Goal: Transaction & Acquisition: Purchase product/service

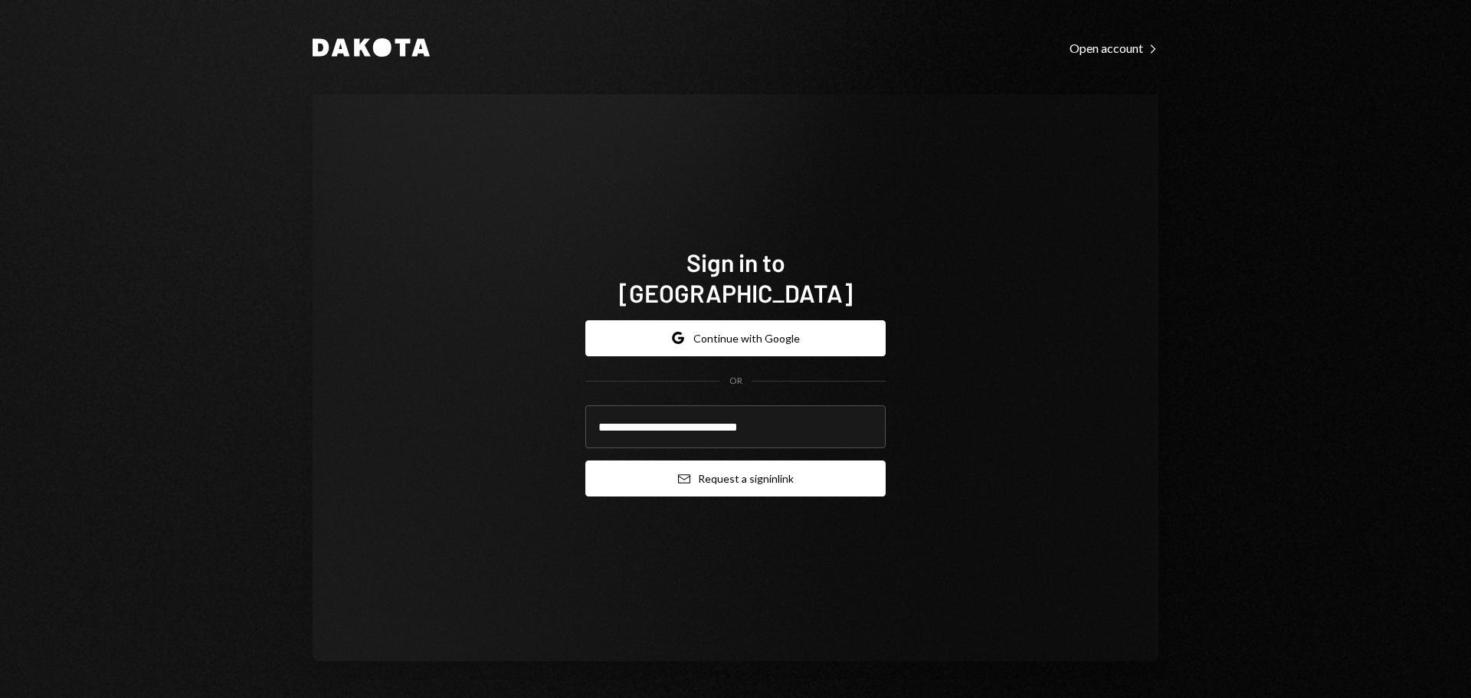
type input "**********"
click at [655, 464] on button "Email Request a sign in link" at bounding box center [735, 479] width 300 height 36
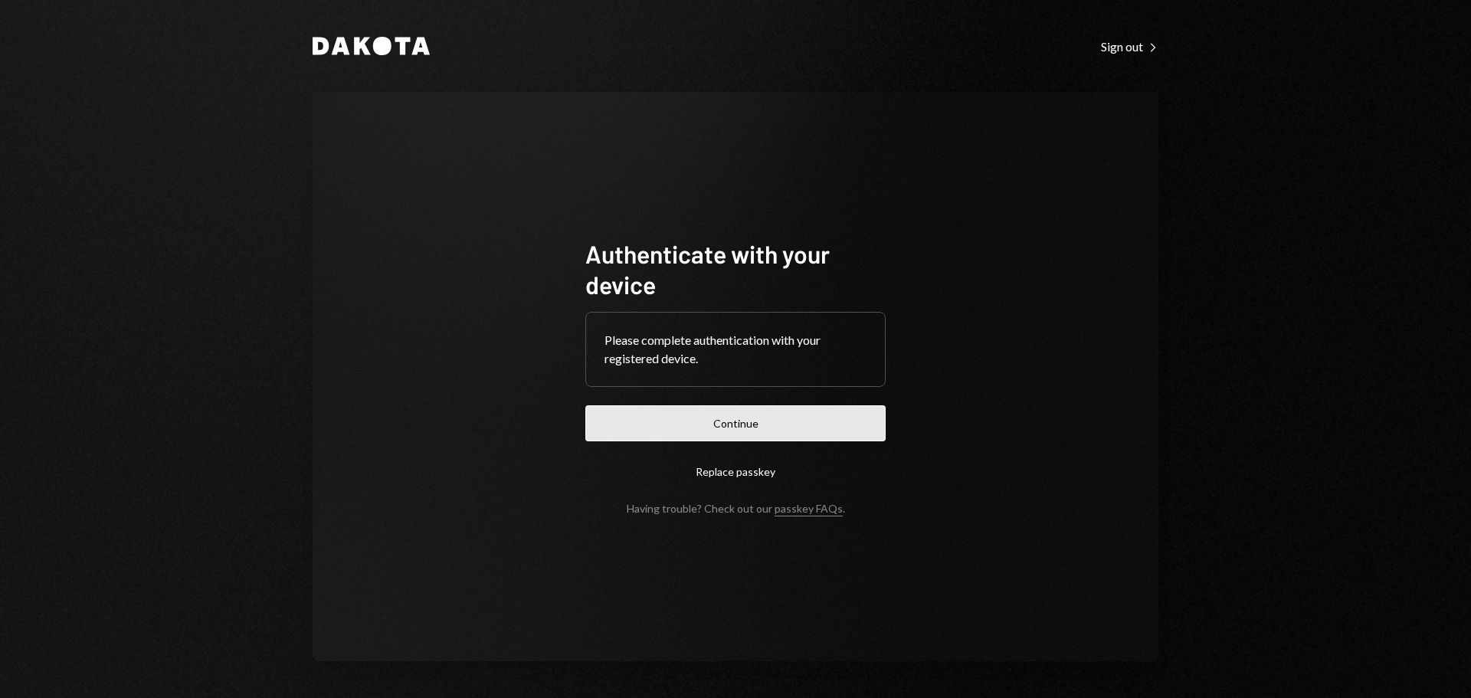
click at [627, 416] on button "Continue" at bounding box center [735, 423] width 300 height 36
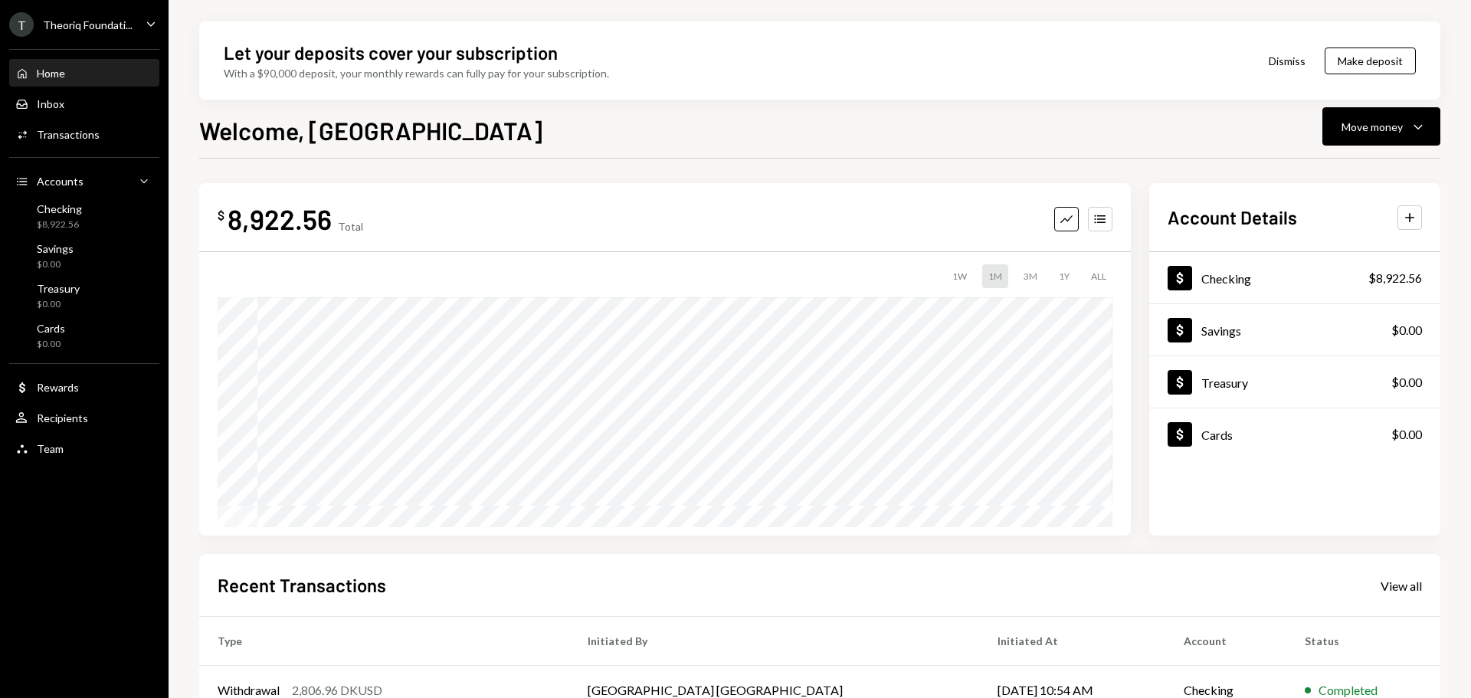
scroll to position [226, 0]
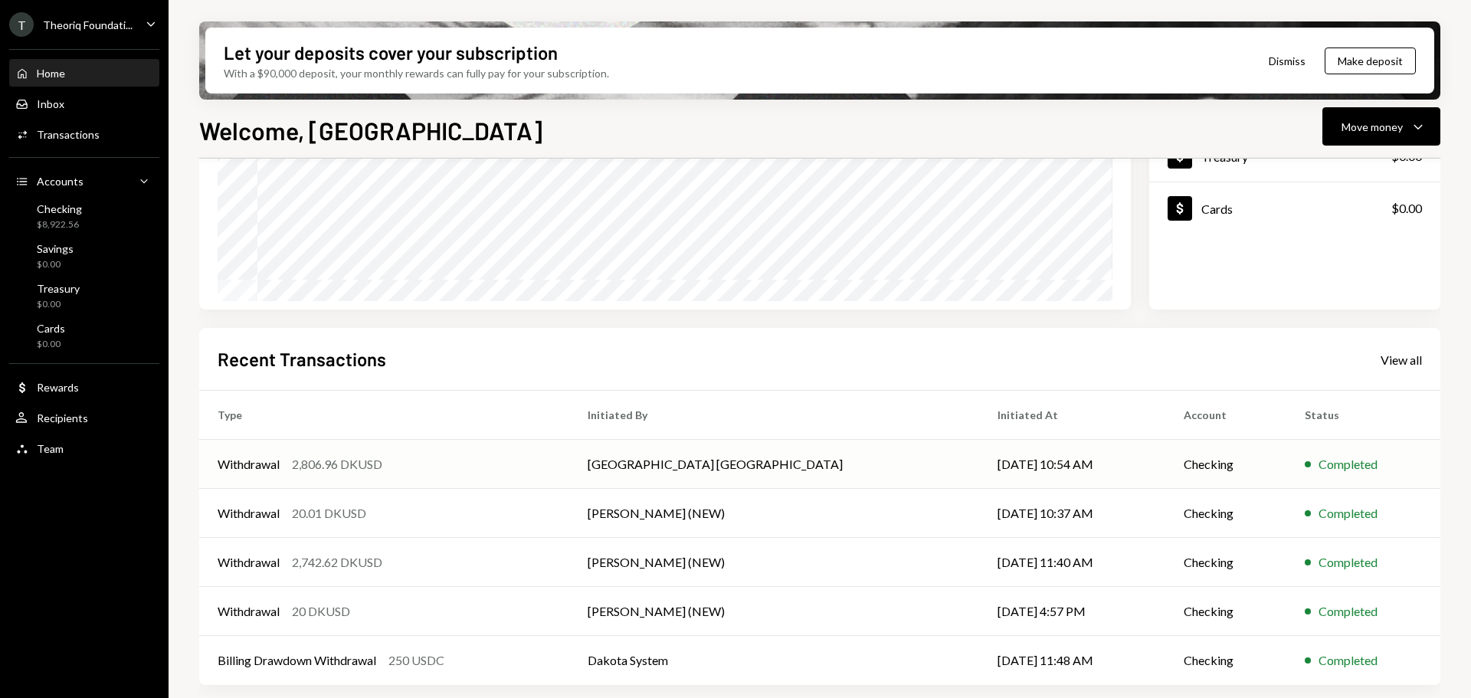
click at [439, 480] on td "Withdrawal 2,806.96 DKUSD" at bounding box center [384, 464] width 370 height 49
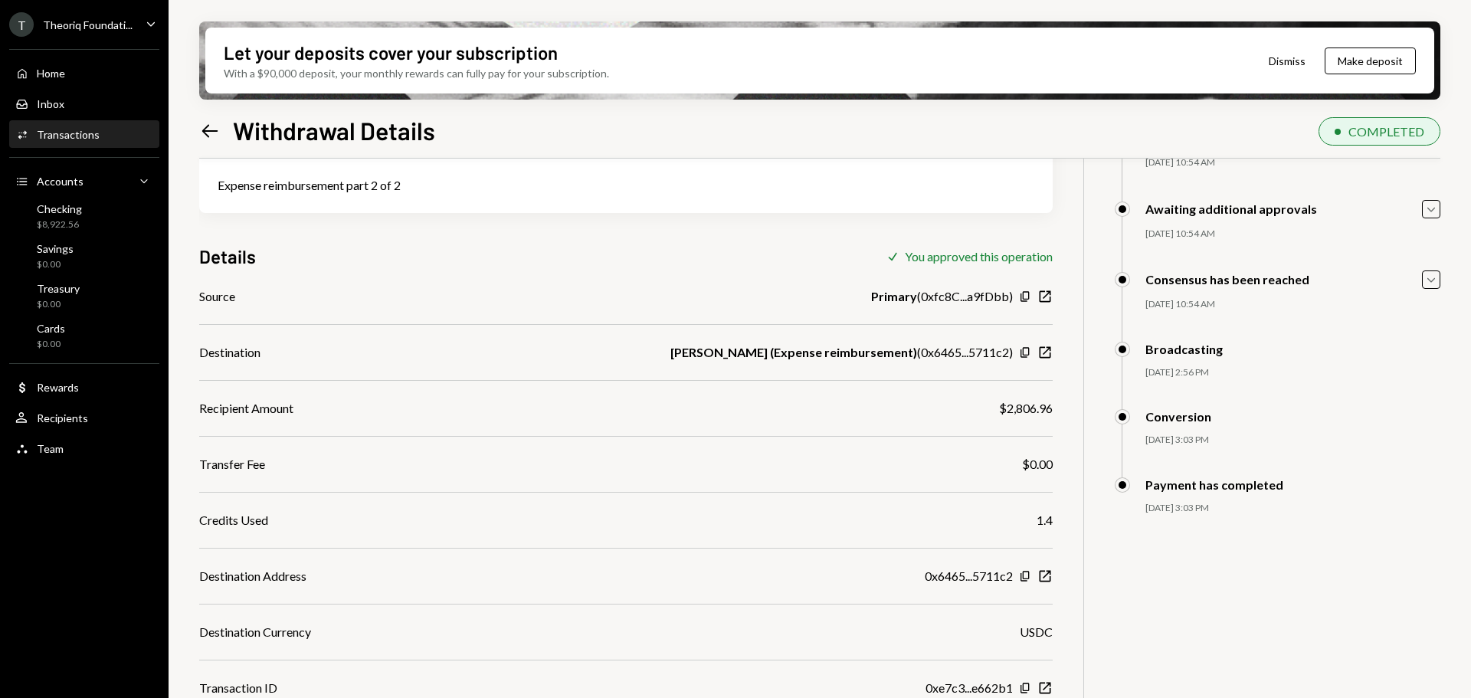
scroll to position [140, 0]
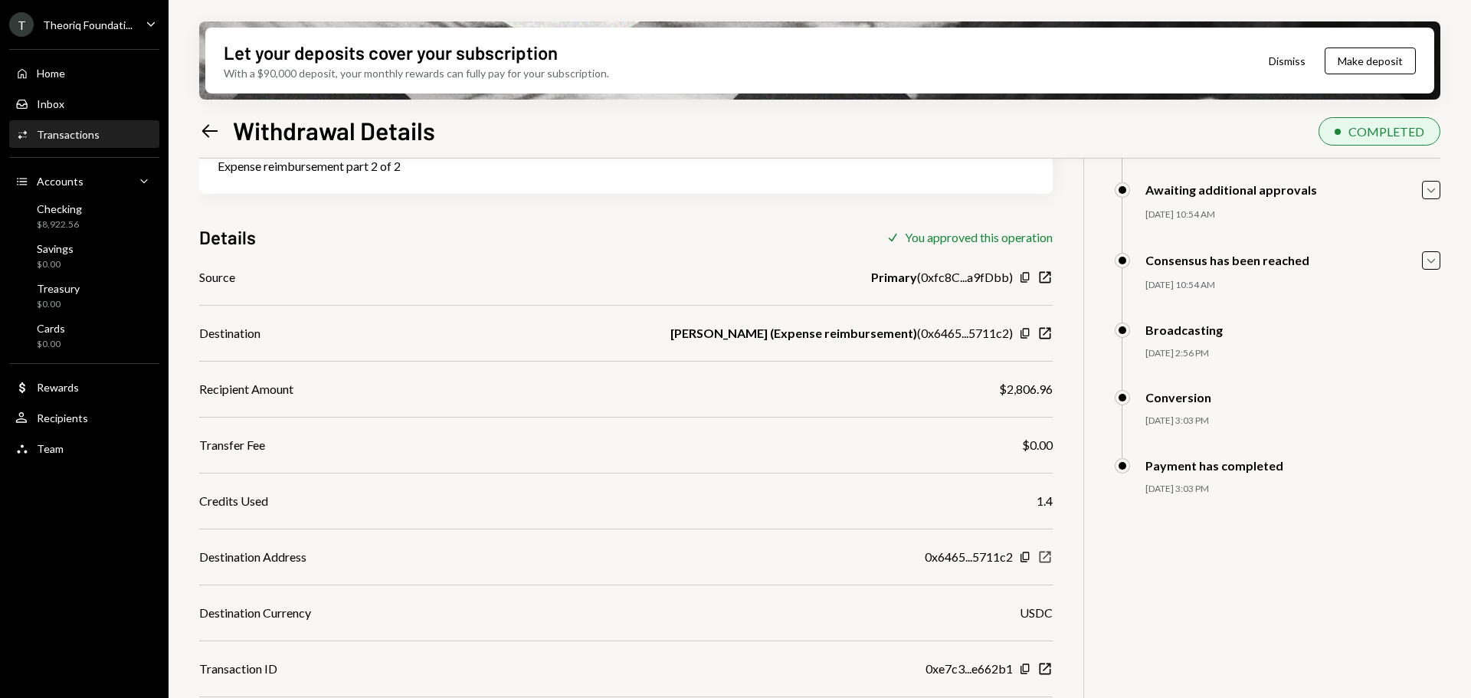
click at [1041, 557] on icon "button" at bounding box center [1045, 557] width 11 height 11
click at [57, 78] on div "Home" at bounding box center [51, 73] width 28 height 13
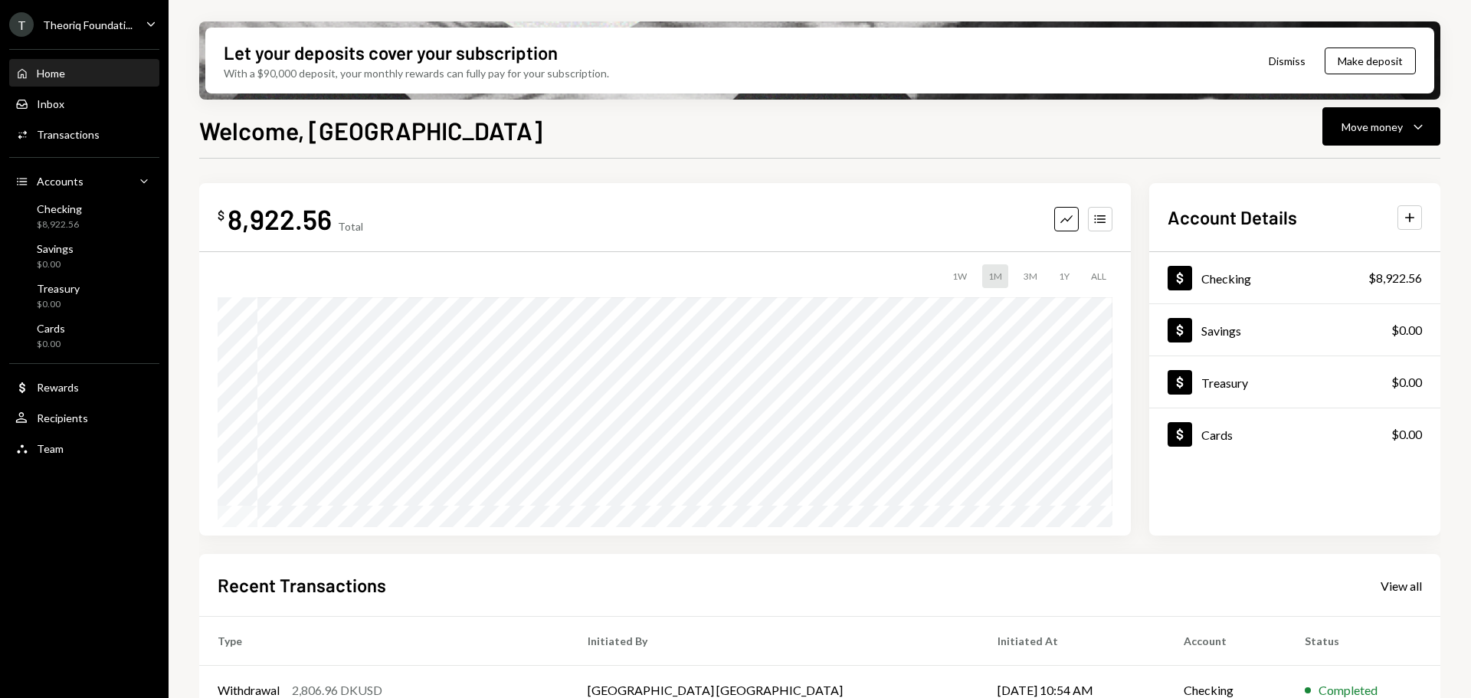
click at [73, 31] on div "T Theoriq Foundati..." at bounding box center [70, 24] width 123 height 25
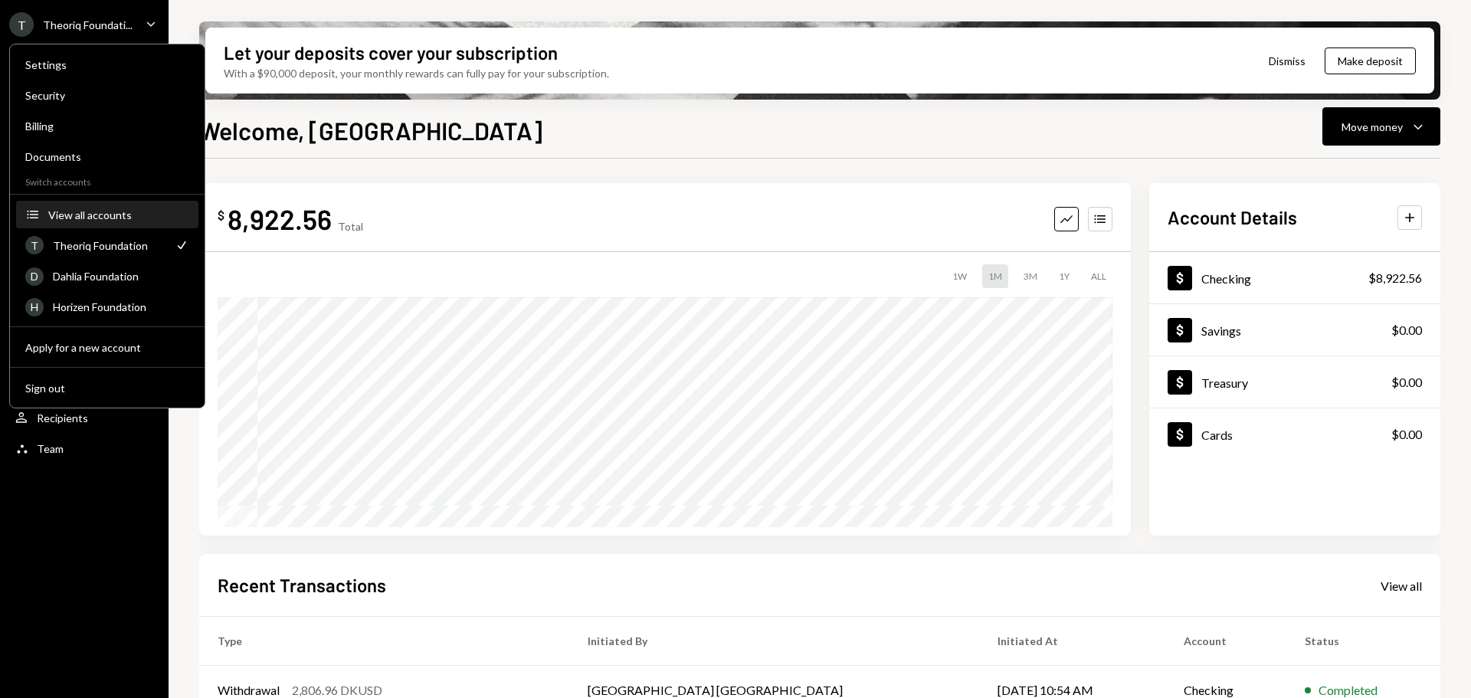
click at [85, 218] on div "View all accounts" at bounding box center [118, 214] width 141 height 13
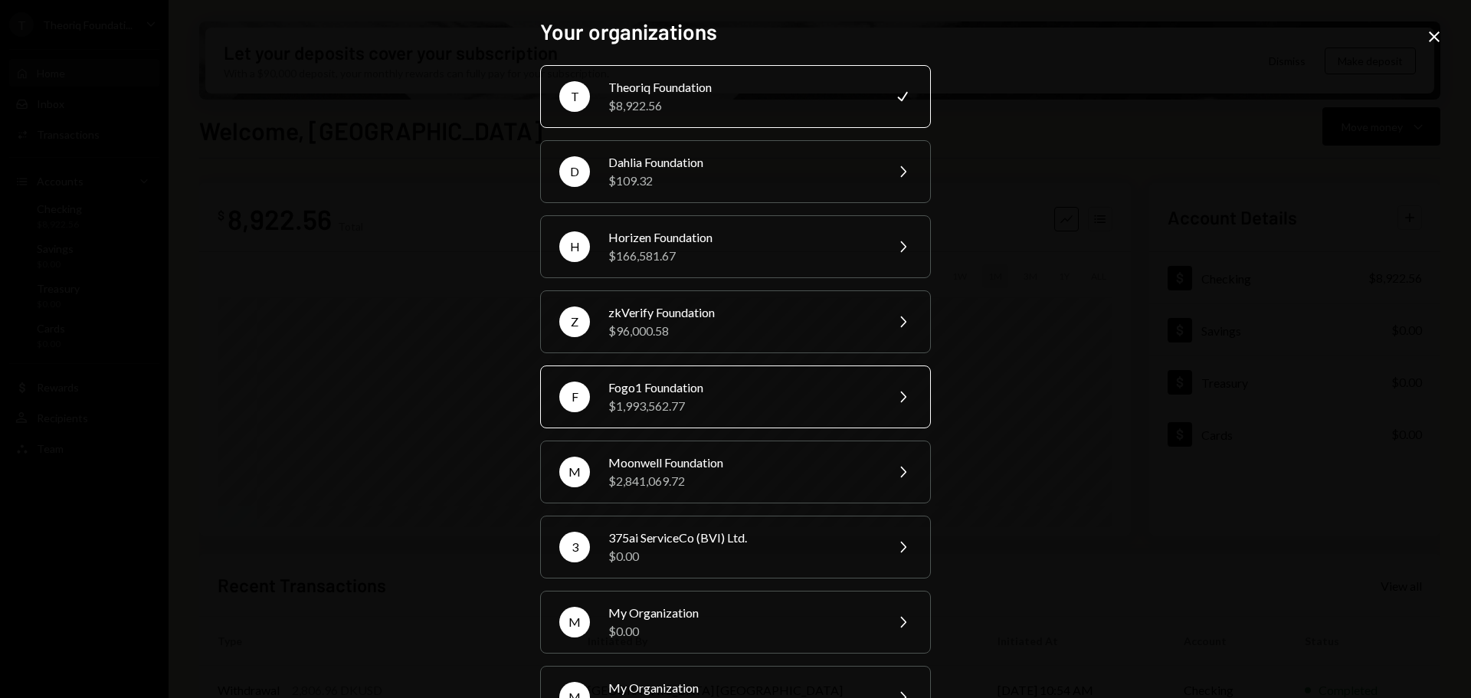
click at [637, 391] on div "Fogo1 Foundation" at bounding box center [741, 388] width 267 height 18
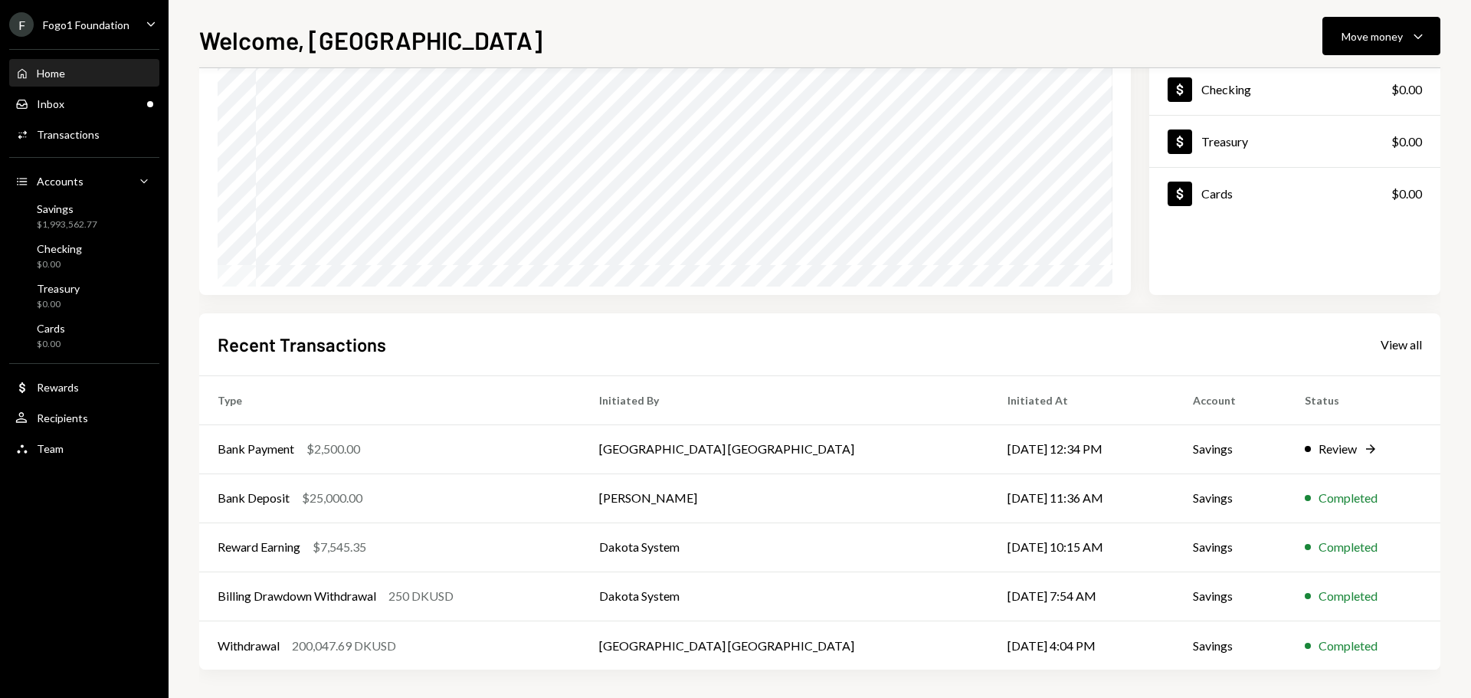
scroll to position [152, 0]
click at [313, 461] on td "Bank Payment $2,500.00" at bounding box center [390, 446] width 382 height 49
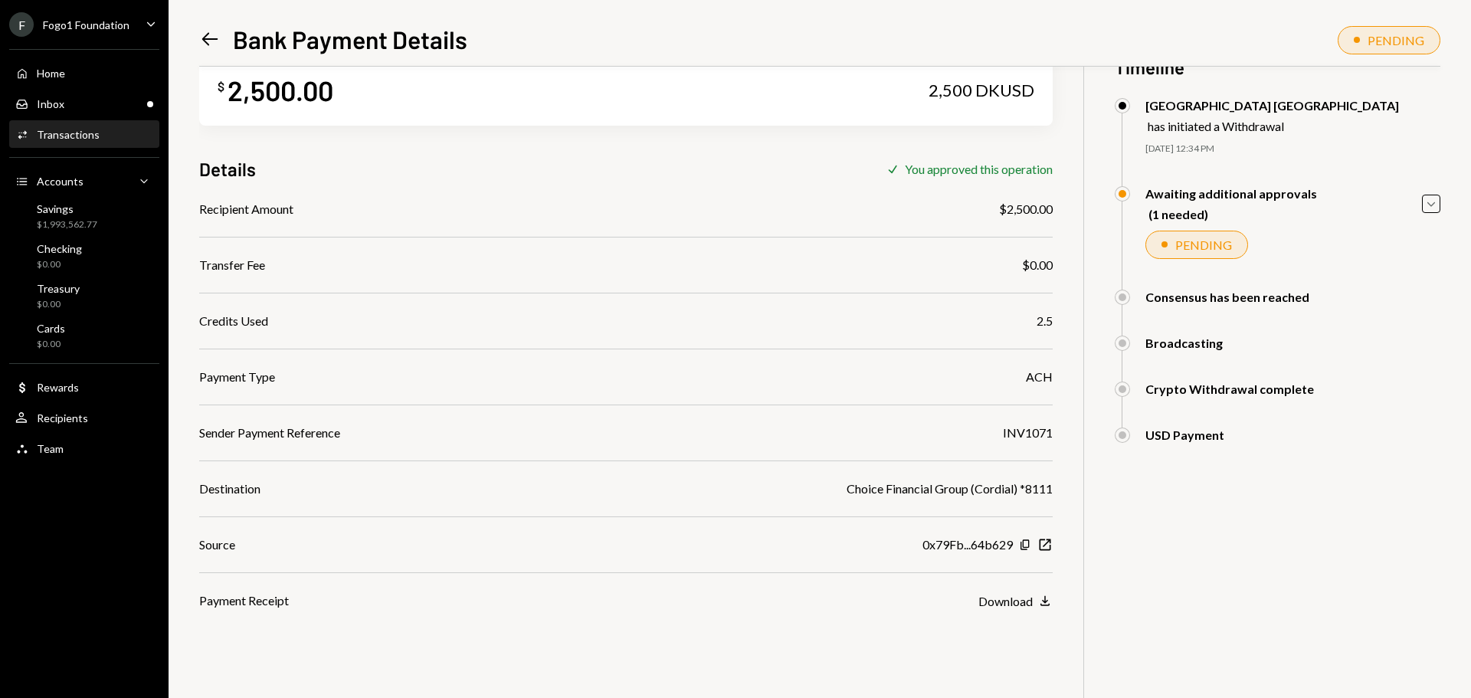
scroll to position [50, 0]
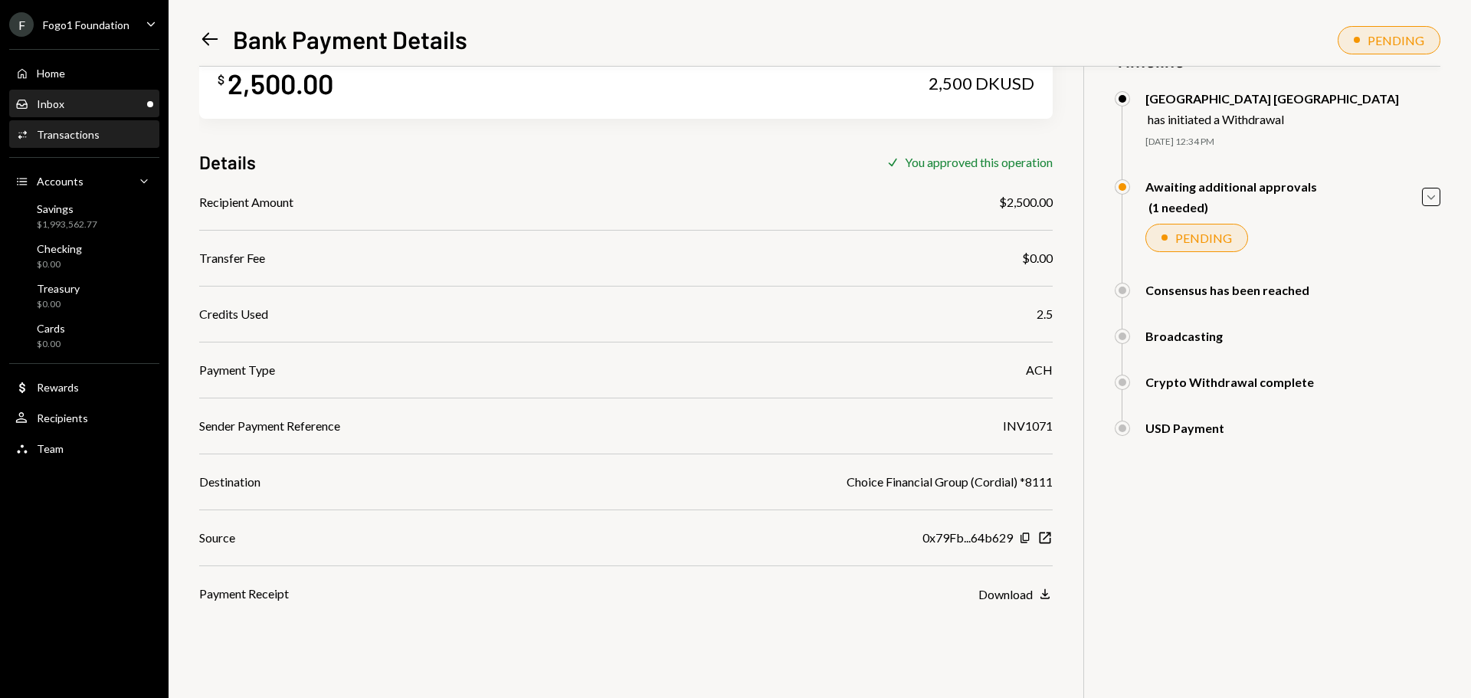
click at [129, 101] on div "Inbox Inbox" at bounding box center [84, 104] width 138 height 14
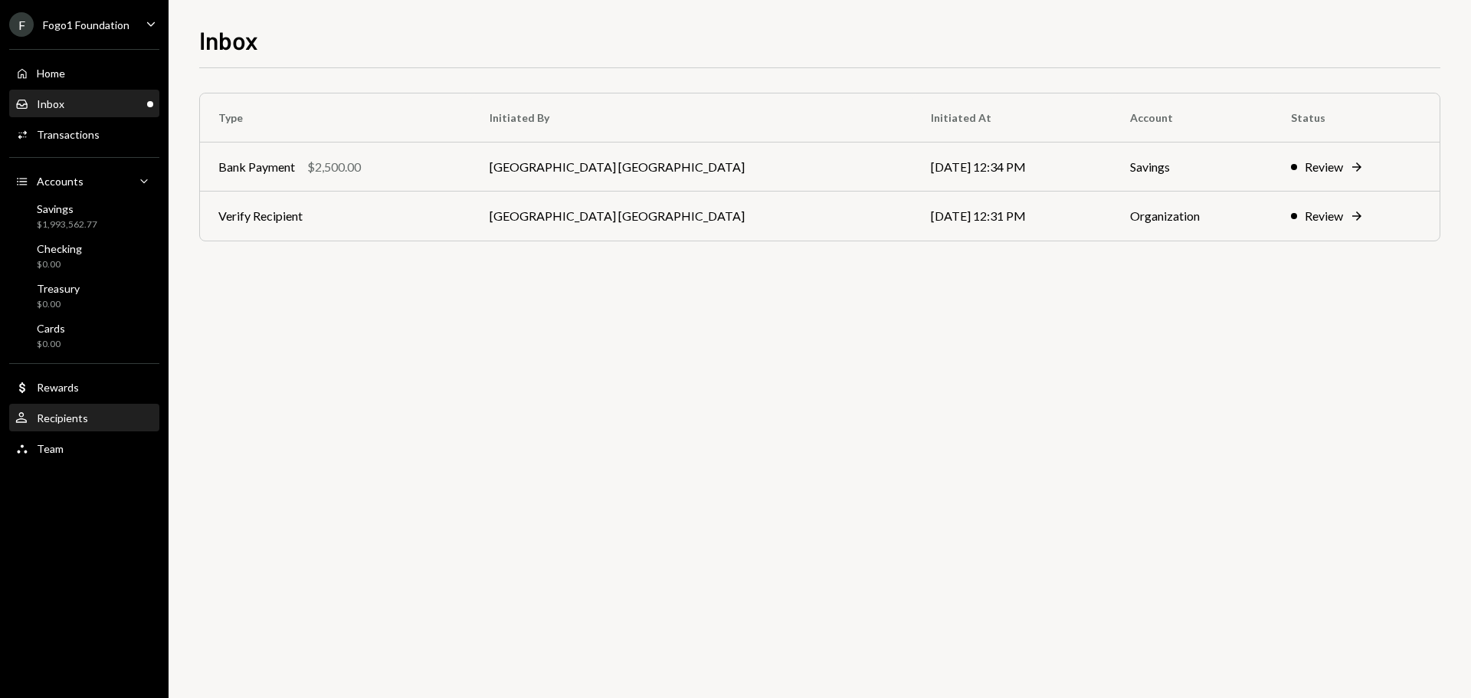
click at [74, 414] on div "Recipients" at bounding box center [62, 417] width 51 height 13
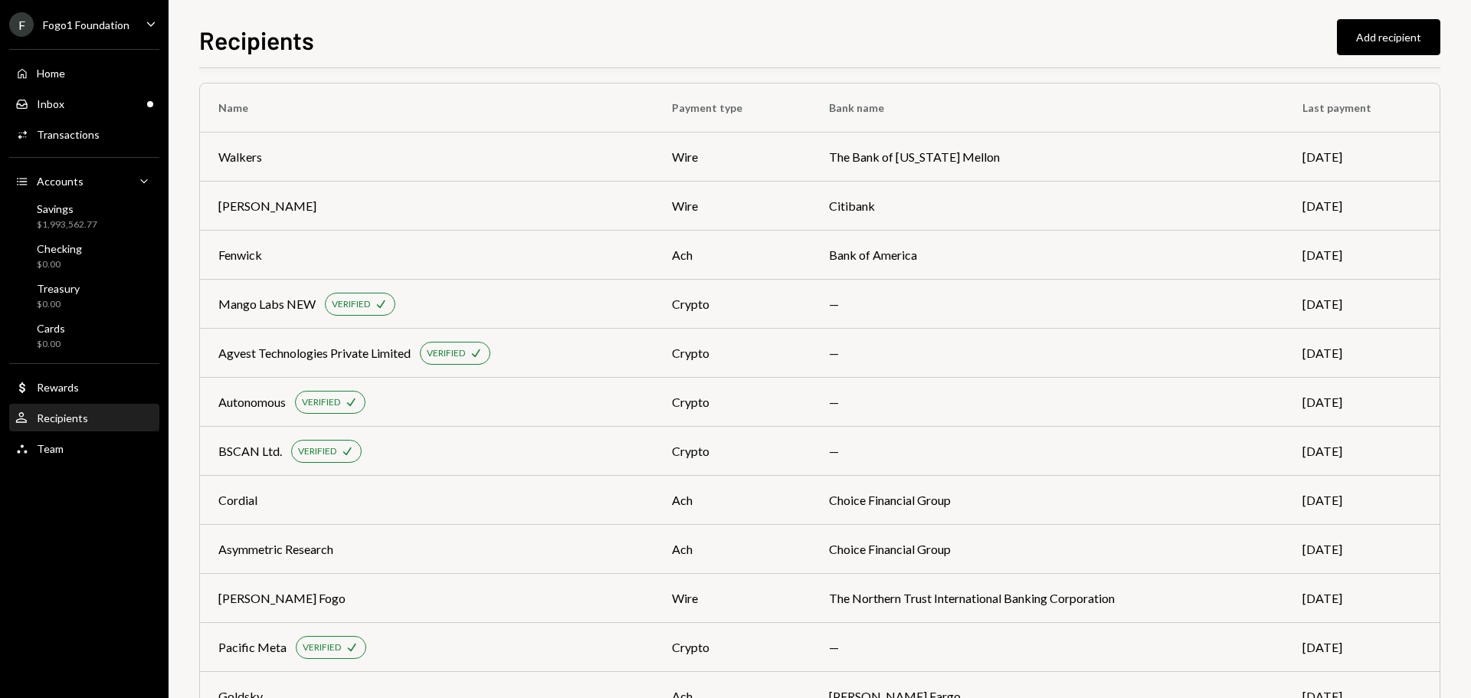
scroll to position [11, 0]
click at [376, 351] on div "Agvest Technologies Private Limited" at bounding box center [314, 352] width 192 height 18
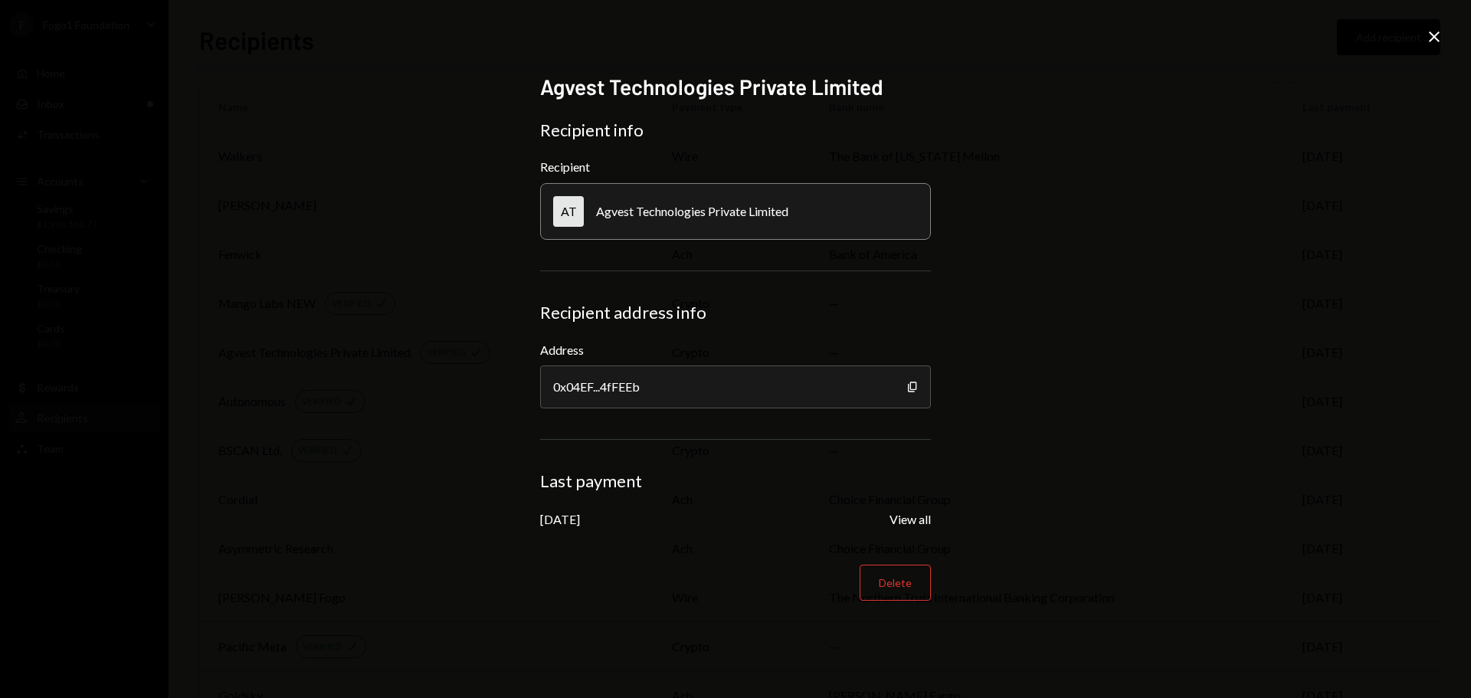
click at [1438, 43] on icon "Close" at bounding box center [1434, 37] width 18 height 18
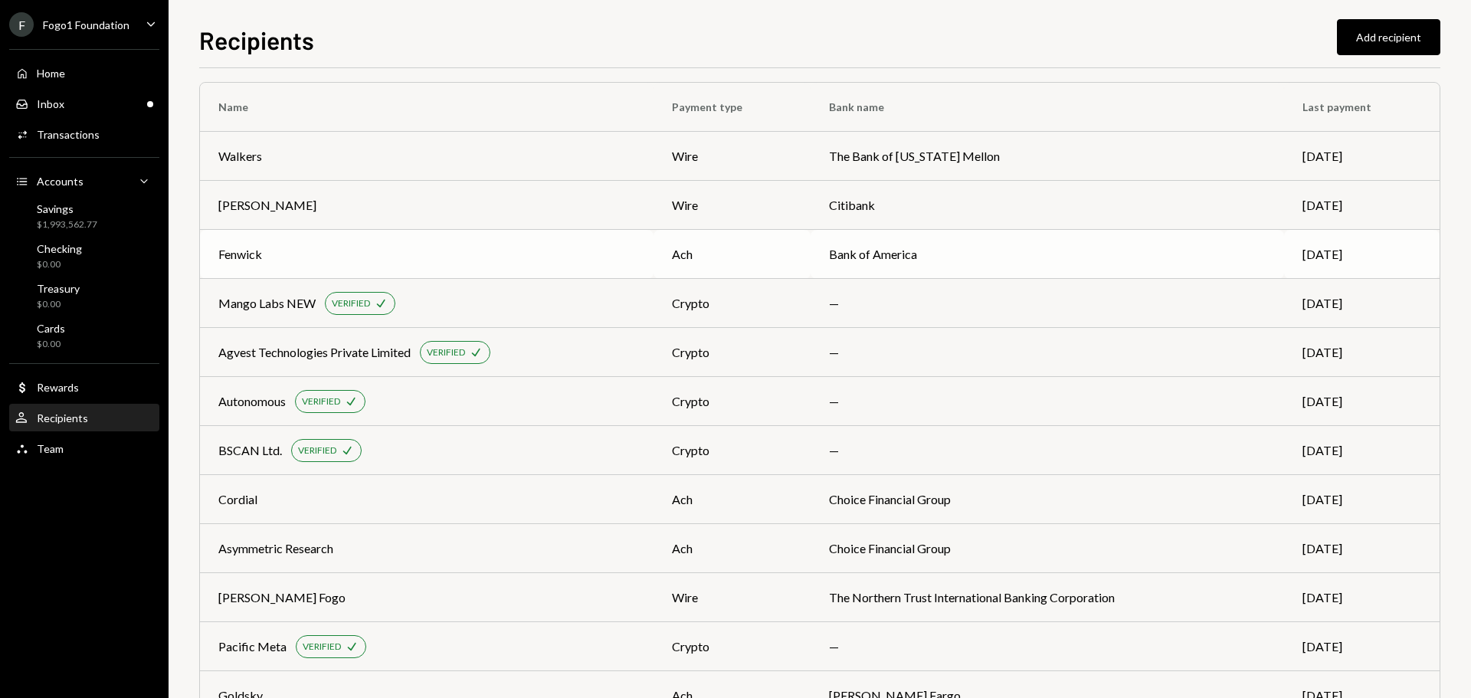
scroll to position [0, 0]
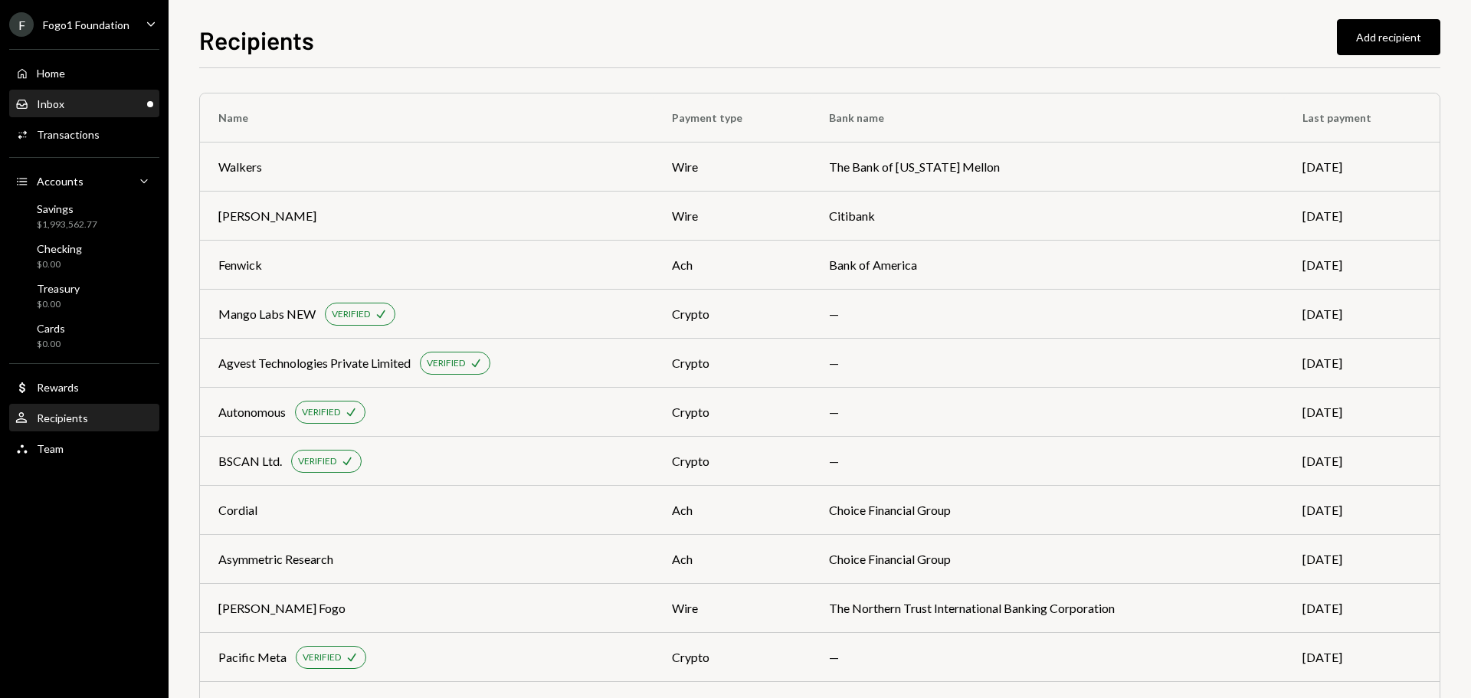
click at [129, 103] on div "Inbox Inbox" at bounding box center [84, 104] width 138 height 14
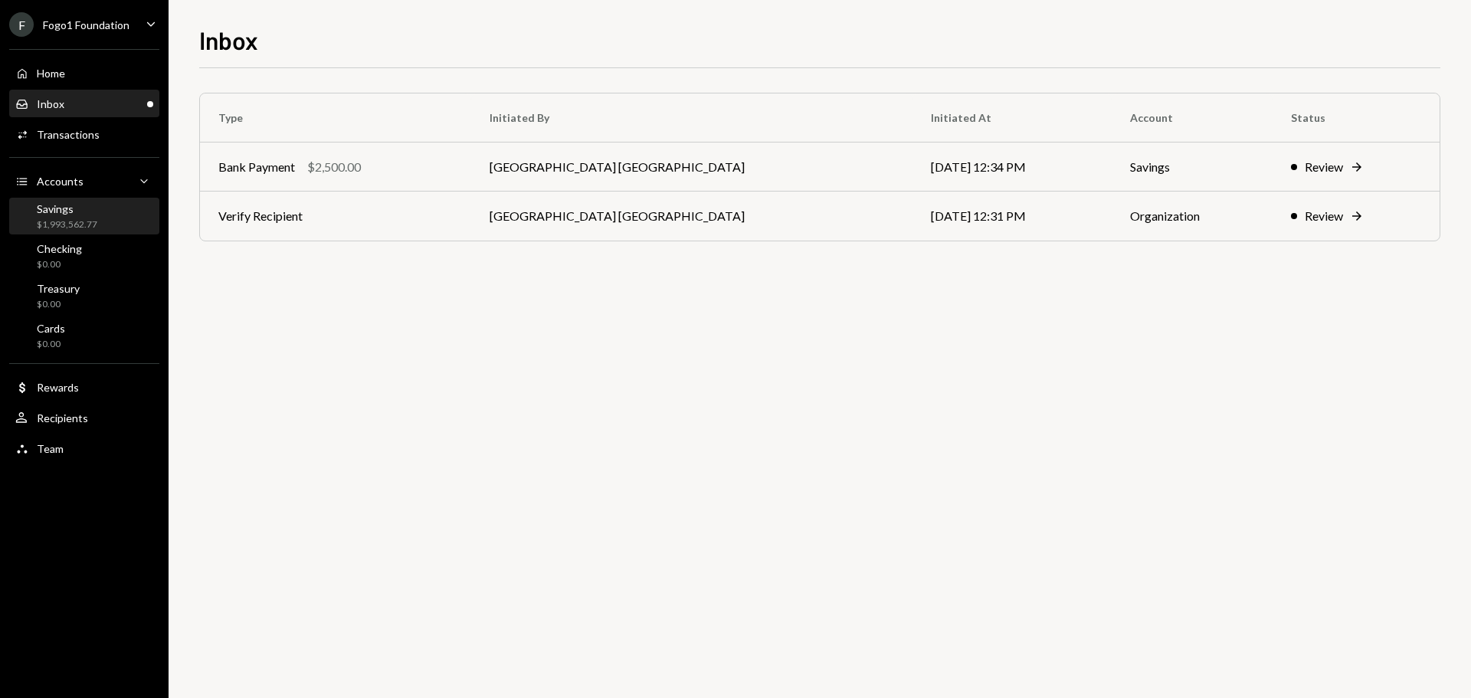
click at [64, 223] on div "$1,993,562.77" at bounding box center [67, 224] width 61 height 13
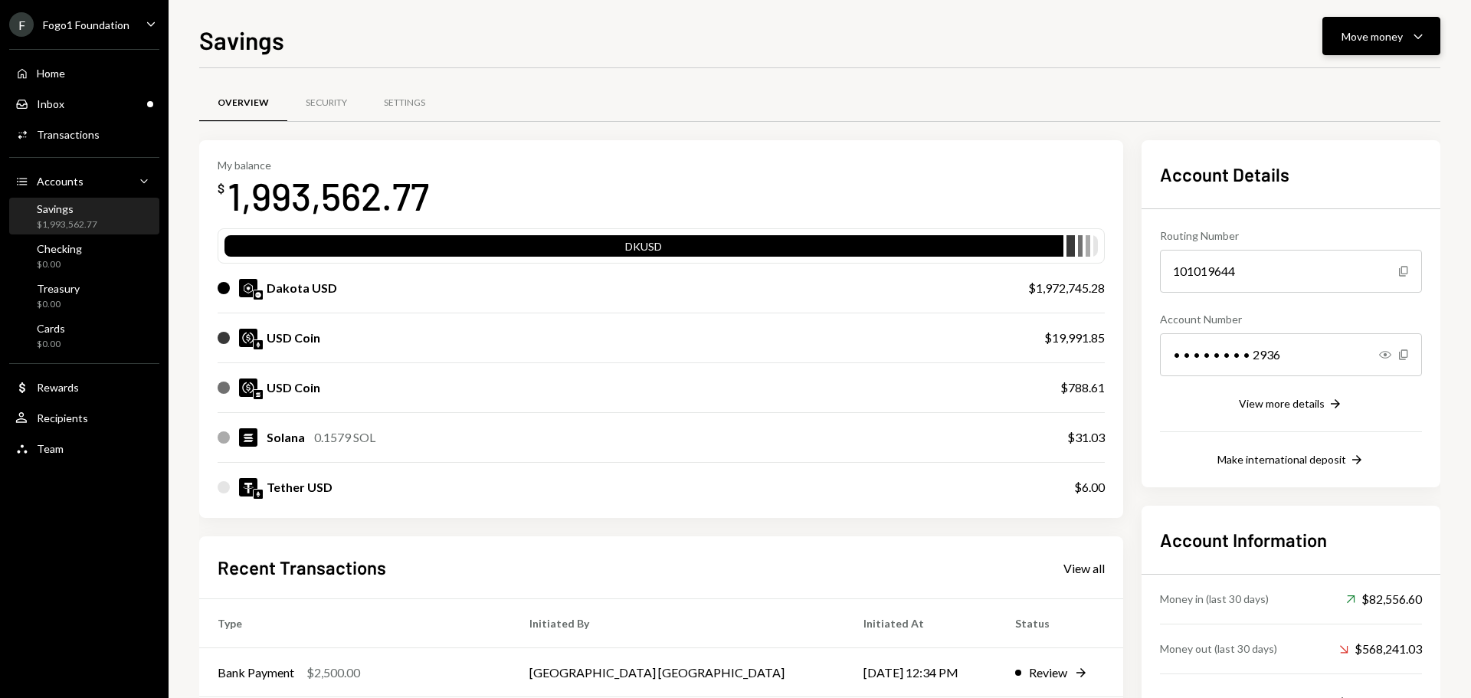
click at [1342, 28] on div "Move money" at bounding box center [1372, 36] width 61 height 16
click at [1329, 90] on div "Withdraw Send" at bounding box center [1357, 82] width 153 height 34
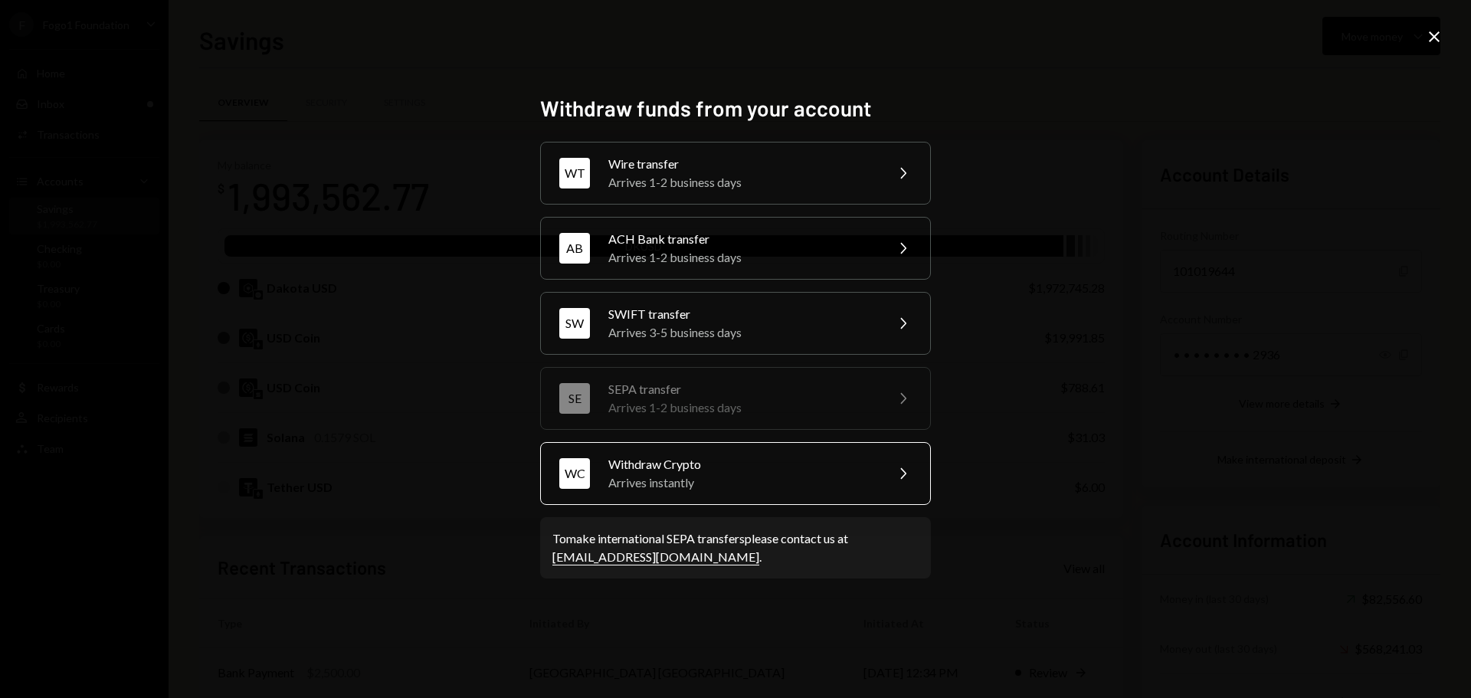
click at [643, 450] on div "WC Withdraw Crypto Arrives instantly Chevron Right" at bounding box center [735, 473] width 391 height 63
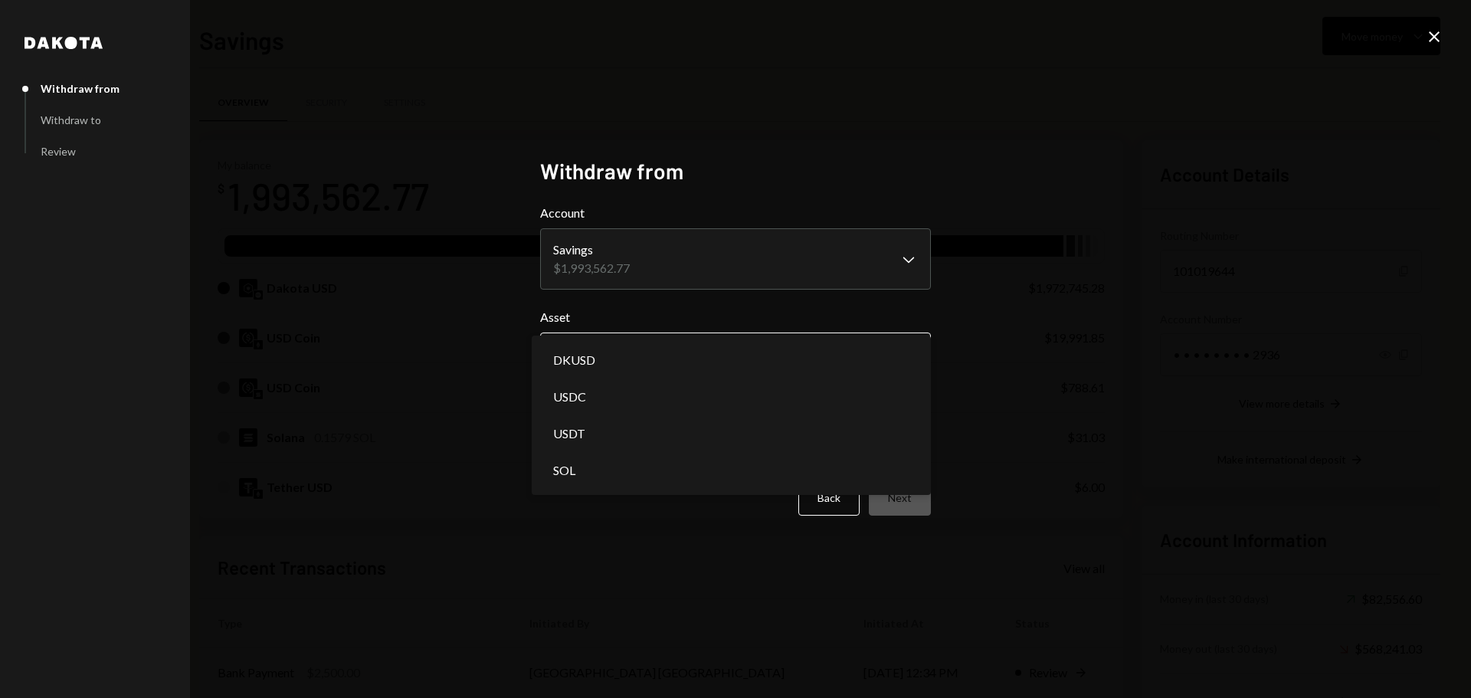
click at [603, 373] on body "F Fogo1 Foundation Caret Down Home Home Inbox Inbox Activities Transactions Acc…" at bounding box center [735, 349] width 1471 height 698
select select "****"
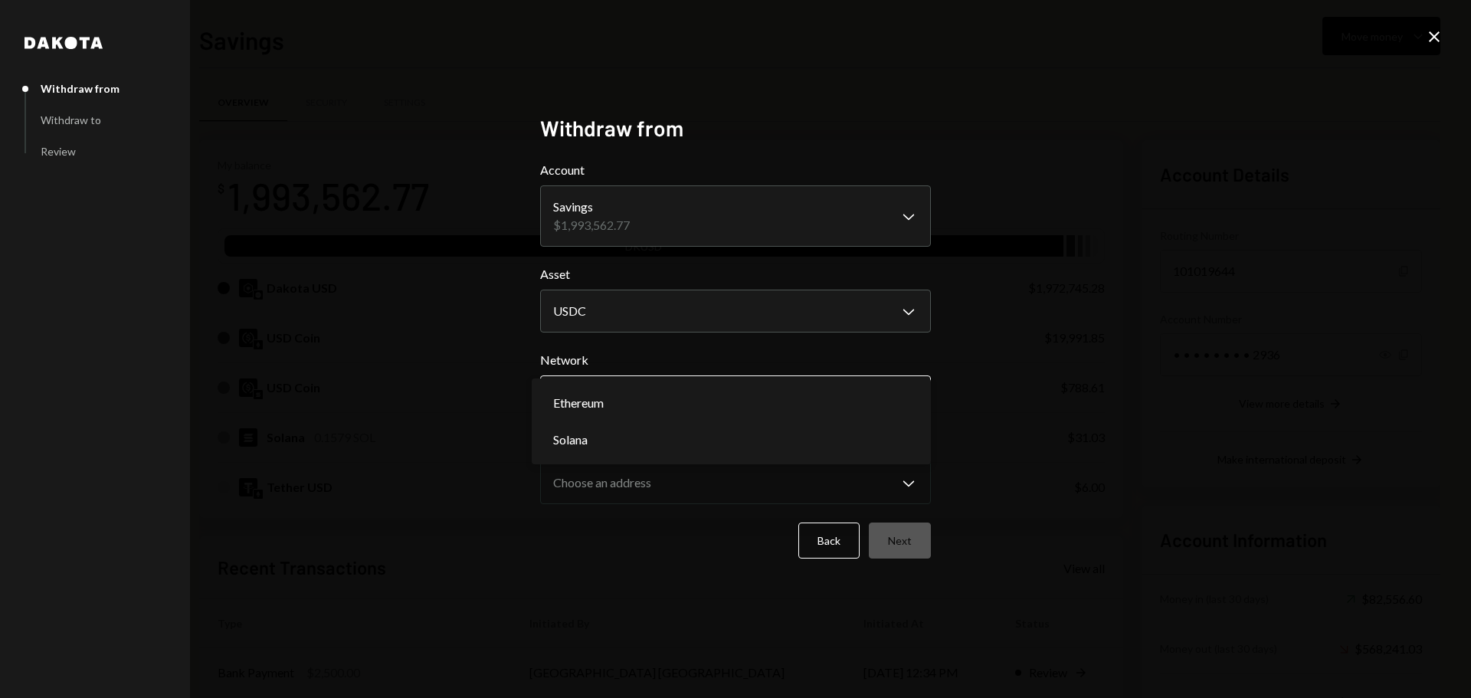
click at [638, 405] on body "F Fogo1 Foundation Caret Down Home Home Inbox Inbox Activities Transactions Acc…" at bounding box center [735, 349] width 1471 height 698
select select "**********"
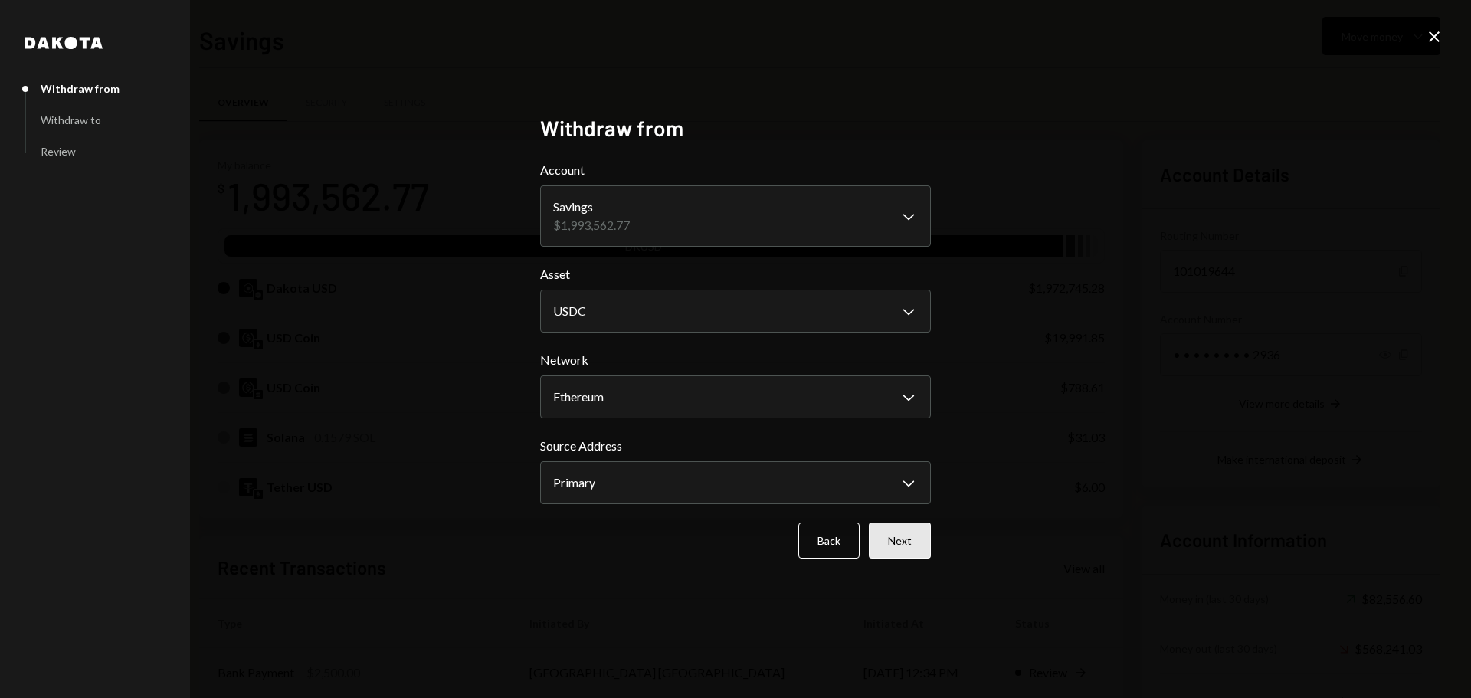
click at [885, 537] on button "Next" at bounding box center [900, 541] width 62 height 36
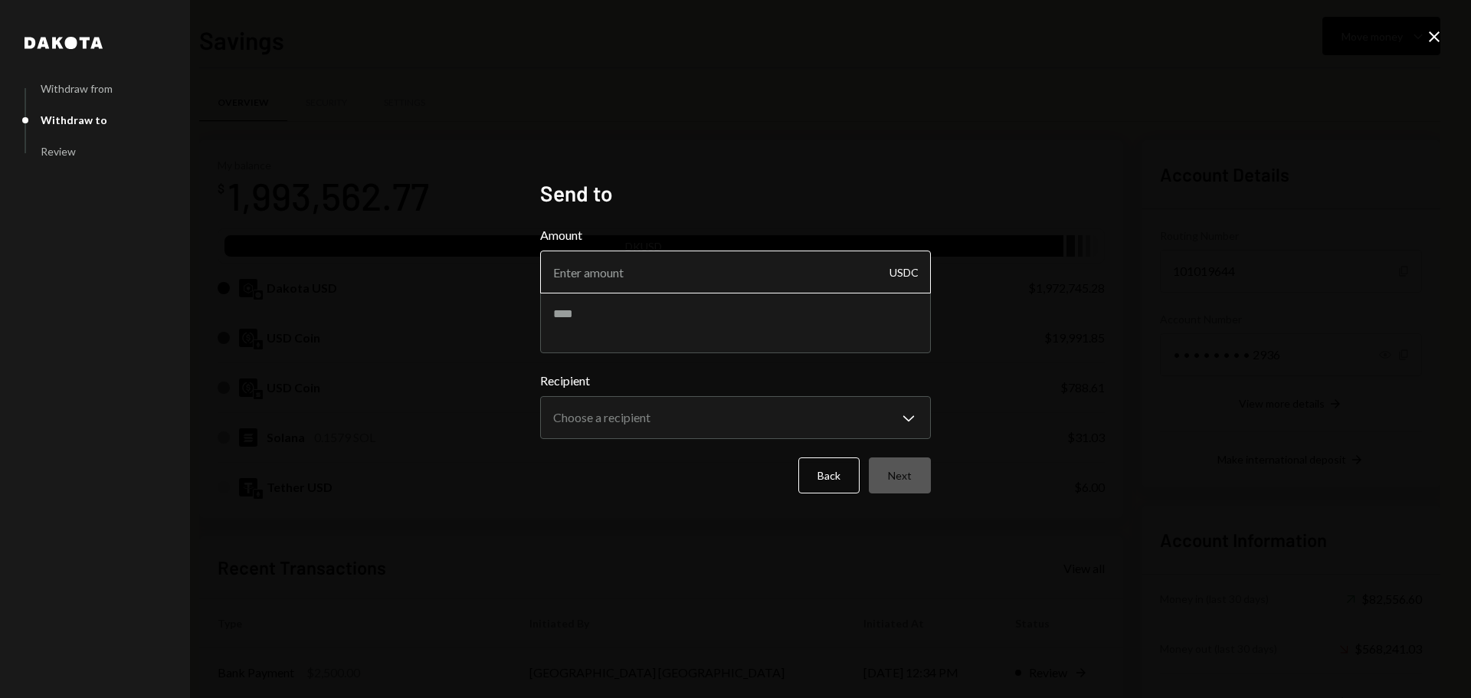
click at [612, 277] on input "Amount" at bounding box center [735, 272] width 391 height 43
type input "2"
type input "20000"
click at [584, 332] on textarea at bounding box center [735, 322] width 391 height 61
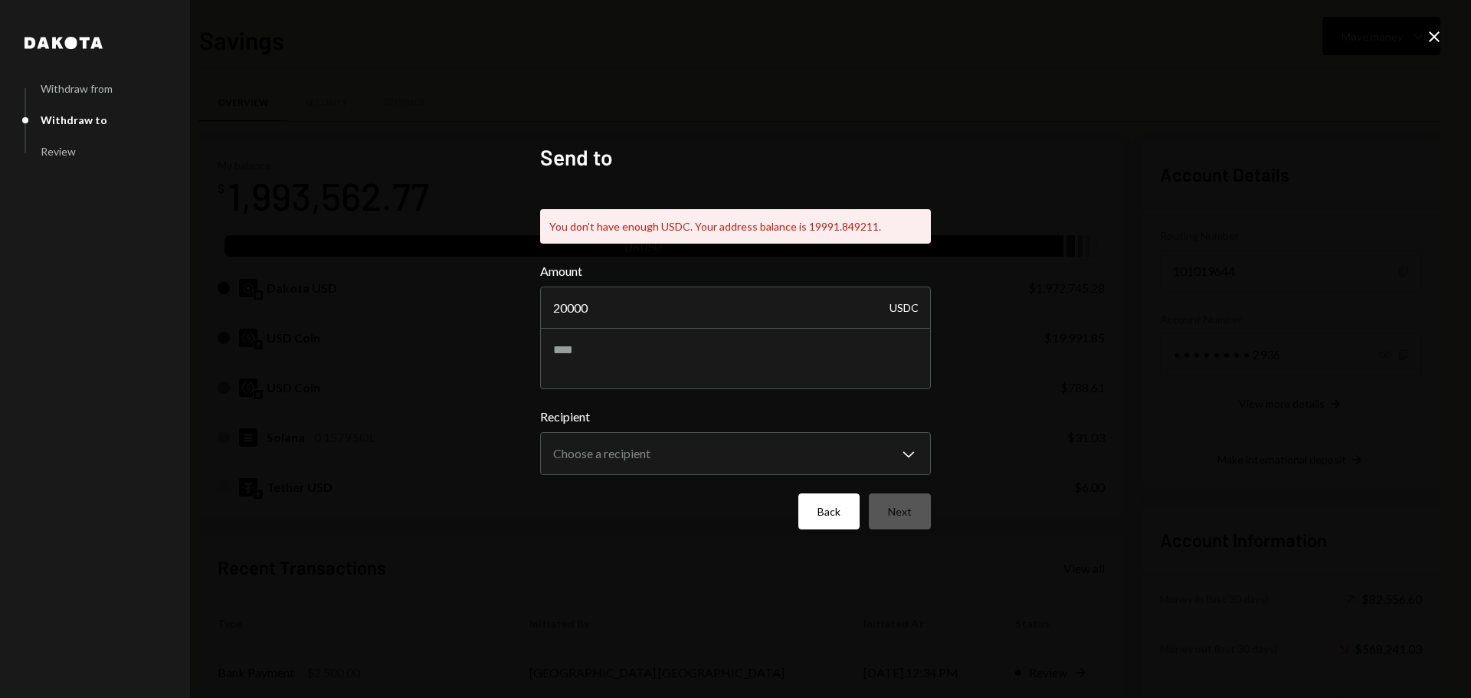
click at [828, 518] on button "Back" at bounding box center [828, 511] width 61 height 36
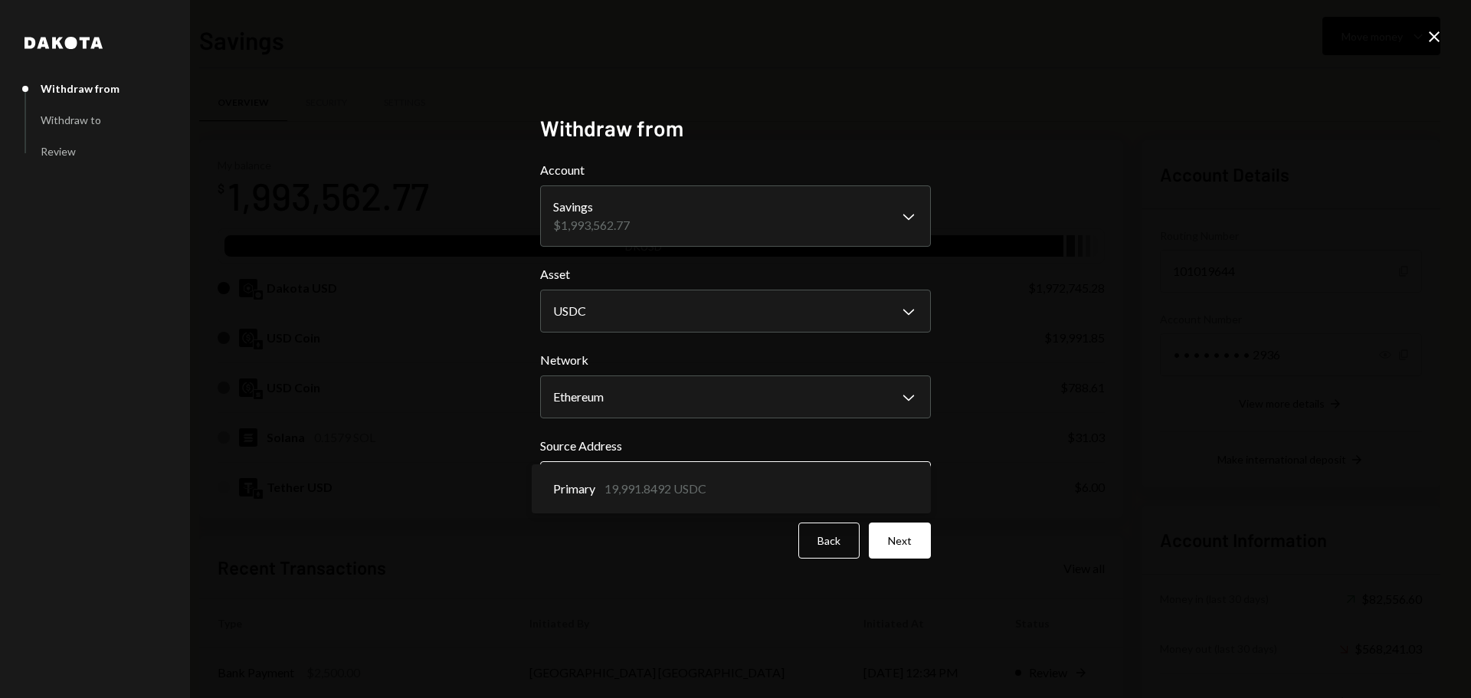
click at [673, 485] on body "F Fogo1 Foundation Caret Down Home Home Inbox Inbox Activities Transactions Acc…" at bounding box center [735, 349] width 1471 height 698
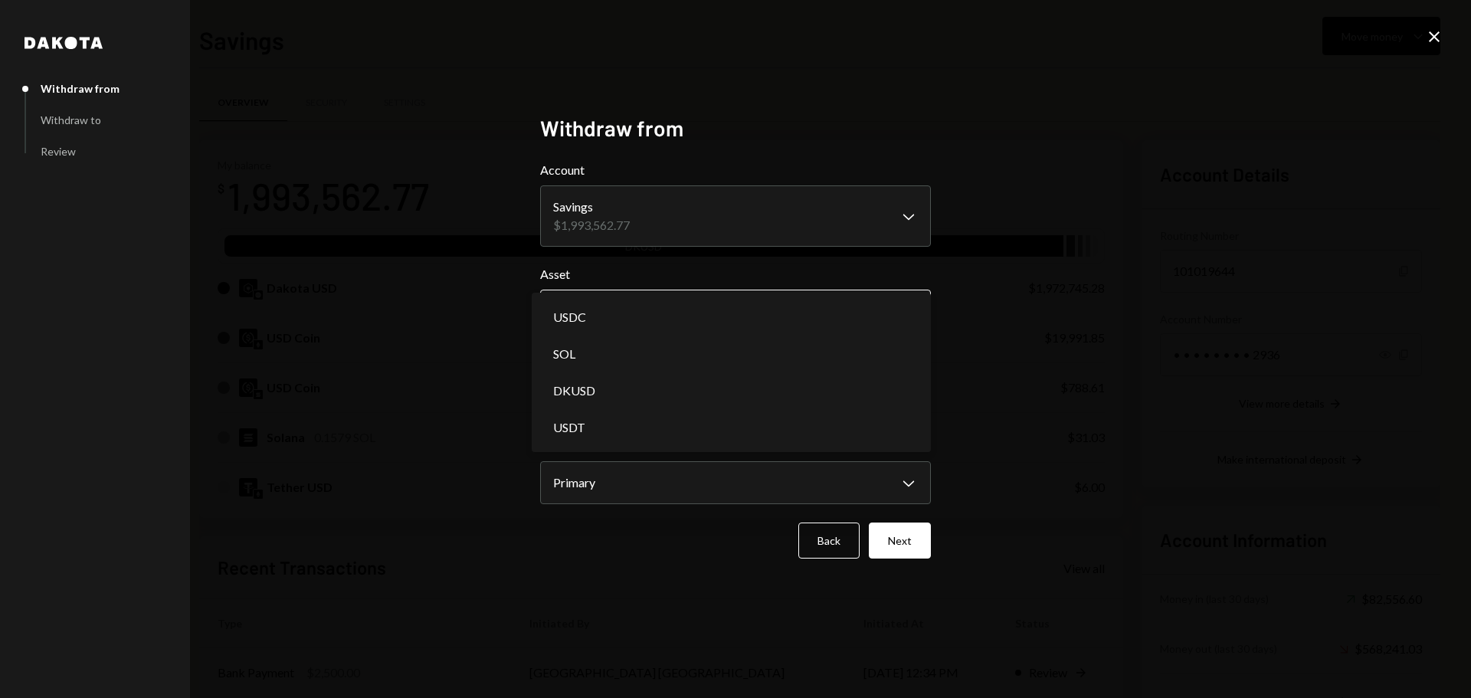
click at [689, 323] on body "F Fogo1 Foundation Caret Down Home Home Inbox Inbox Activities Transactions Acc…" at bounding box center [735, 349] width 1471 height 698
select select "*****"
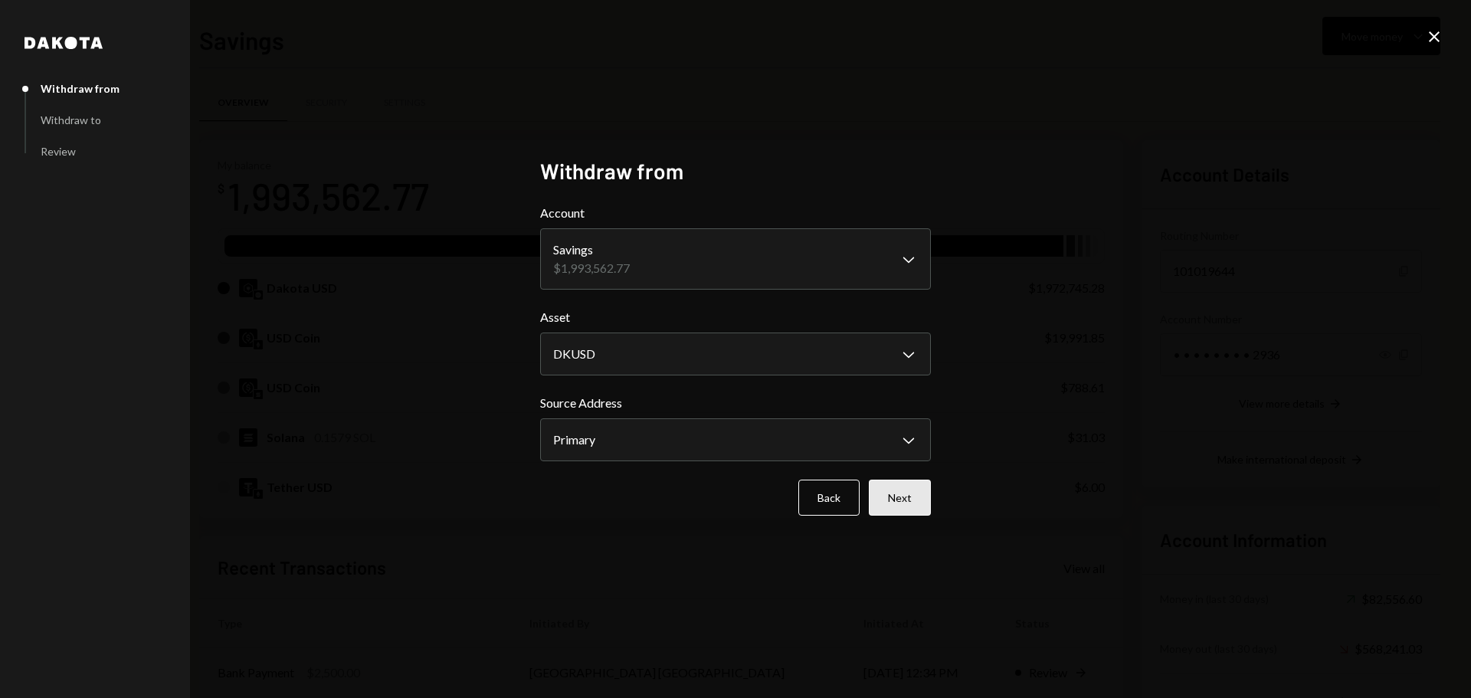
click at [896, 507] on button "Next" at bounding box center [900, 498] width 62 height 36
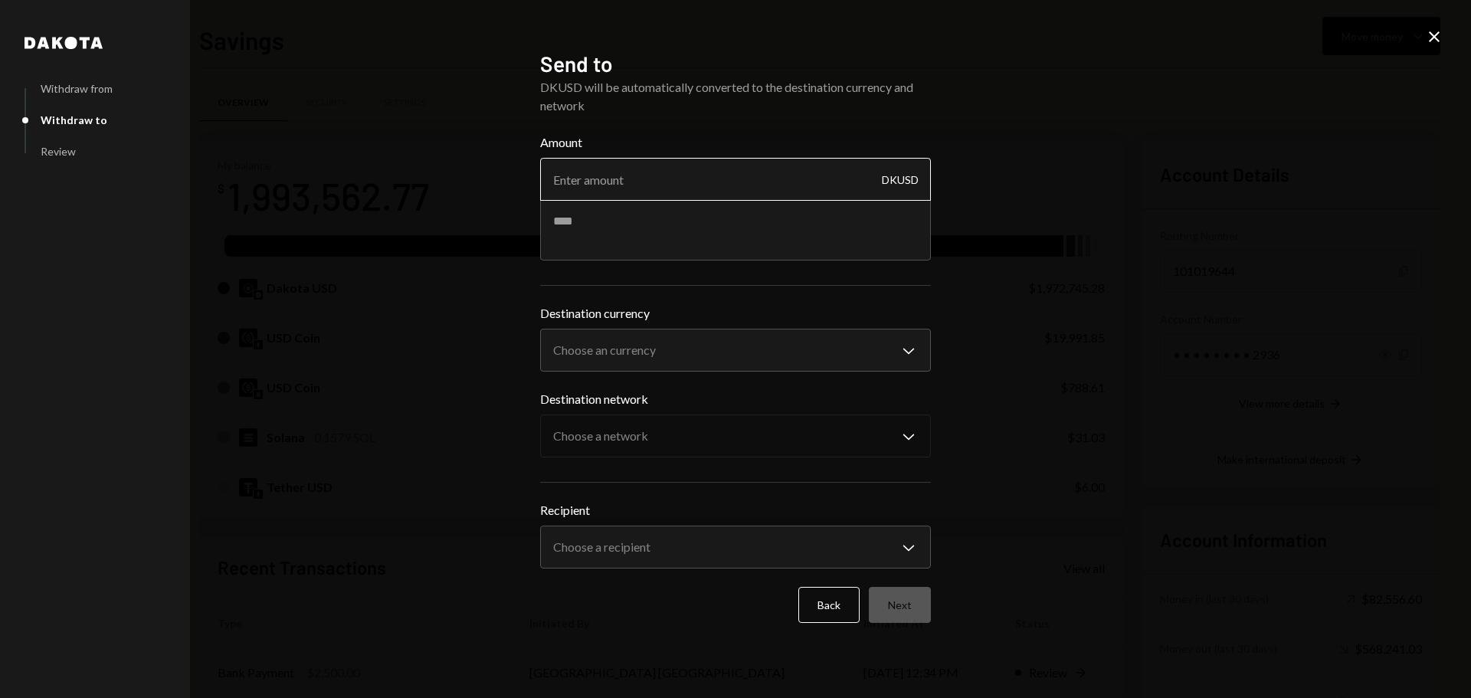
click at [612, 186] on input "Amount" at bounding box center [735, 179] width 391 height 43
type input "20000"
click at [596, 230] on textarea at bounding box center [735, 229] width 391 height 61
type textarea "**********"
click at [595, 339] on body "F Fogo1 Foundation Caret Down Home Home Inbox Inbox Activities Transactions Acc…" at bounding box center [735, 349] width 1471 height 698
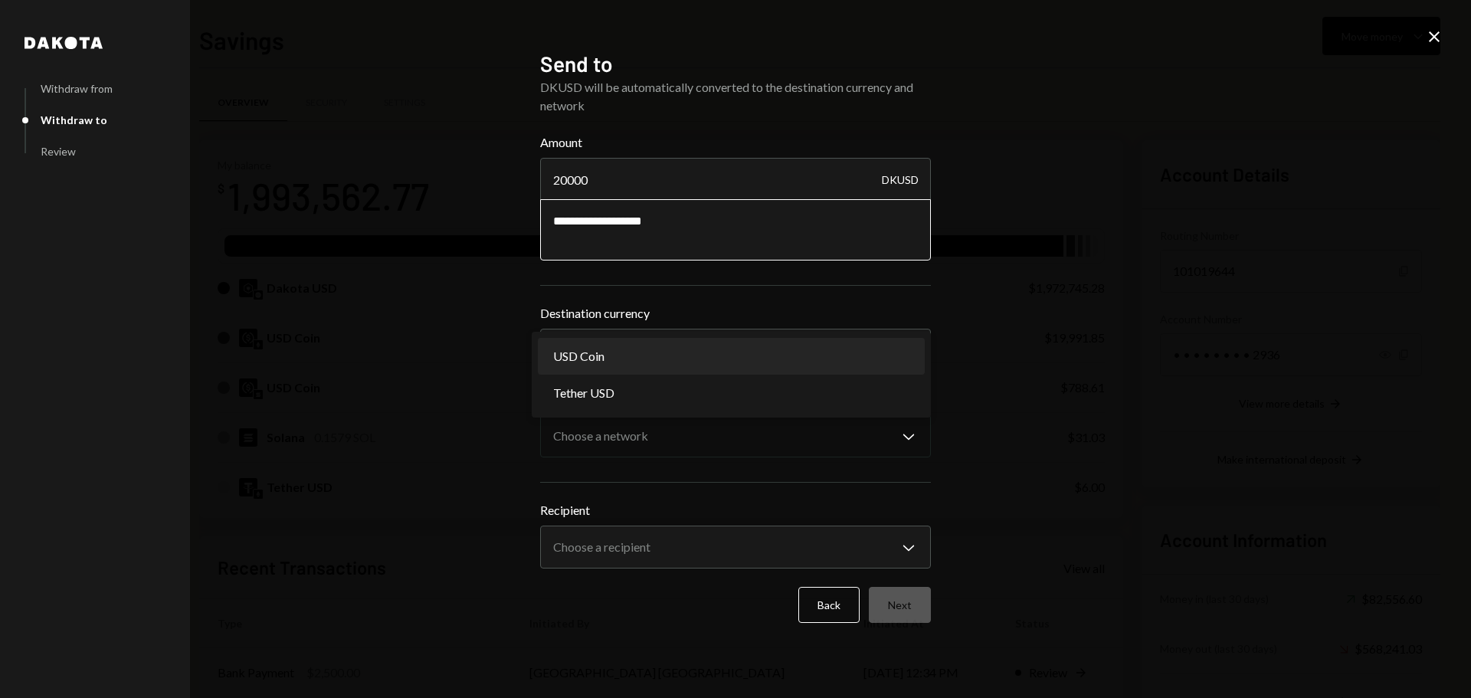
select select "****"
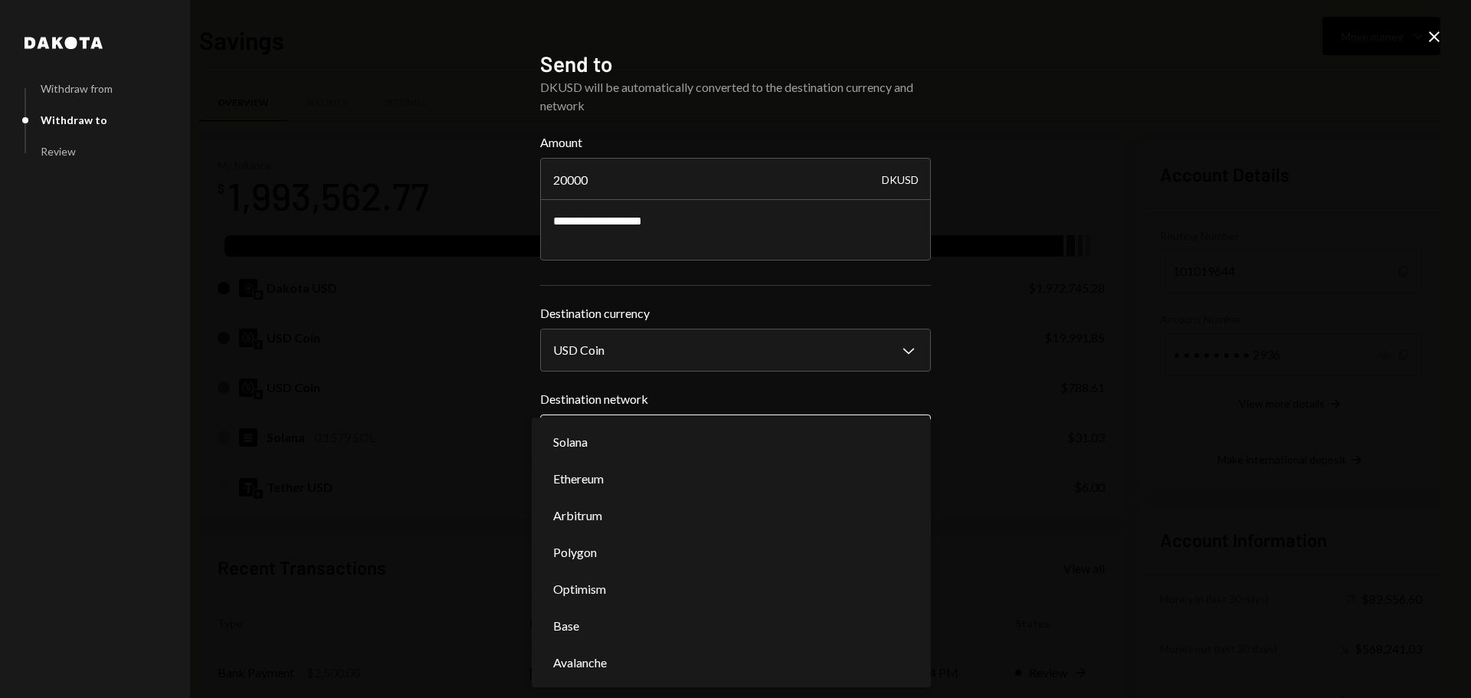
click at [600, 424] on body "F Fogo1 Foundation Caret Down Home Home Inbox Inbox Activities Transactions Acc…" at bounding box center [735, 349] width 1471 height 698
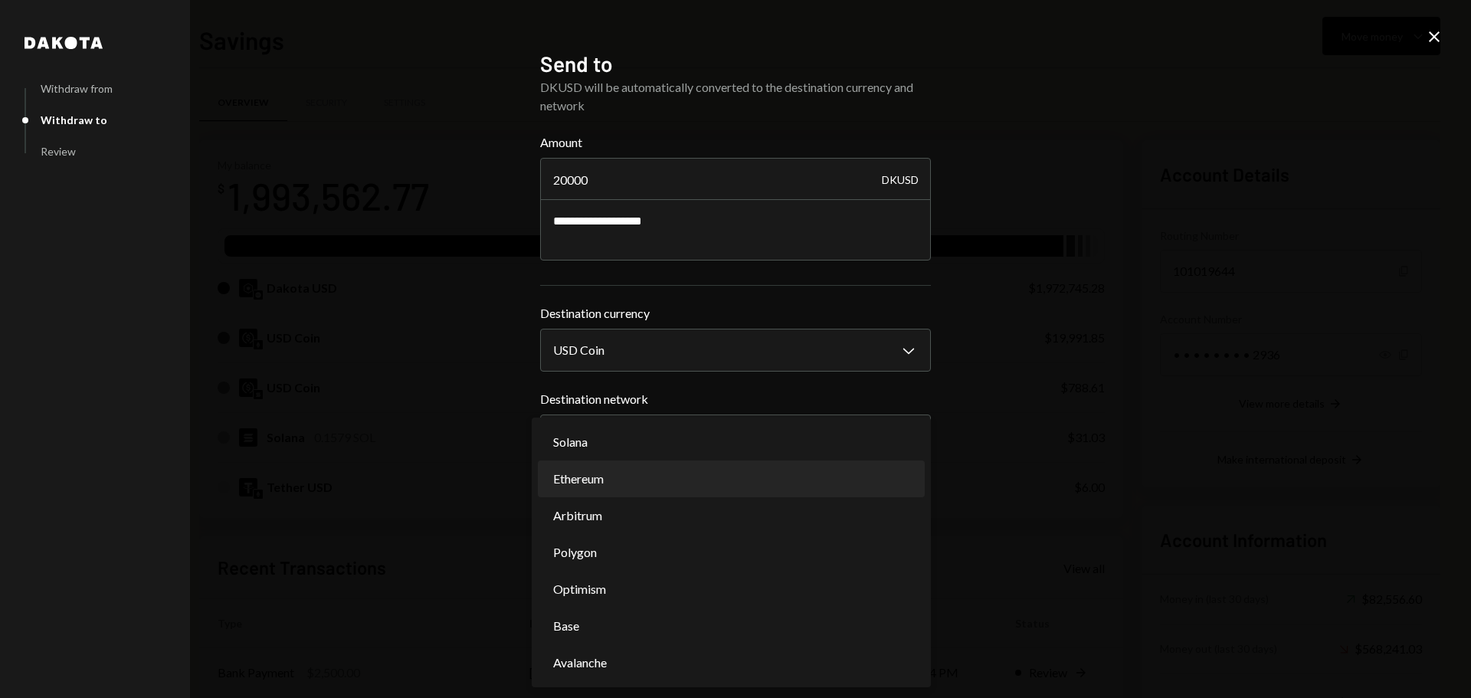
select select "**********"
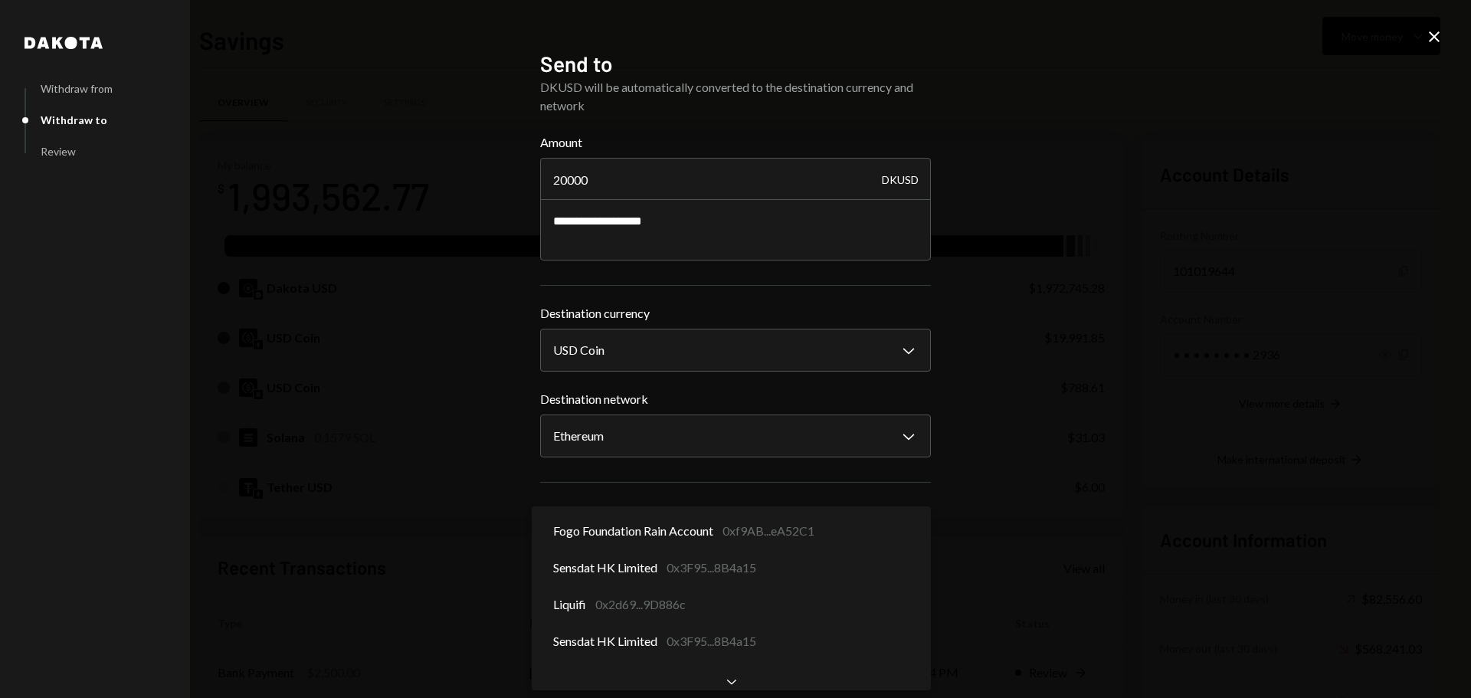
click at [612, 559] on body "F Fogo1 Foundation Caret Down Home Home Inbox Inbox Activities Transactions Acc…" at bounding box center [735, 349] width 1471 height 698
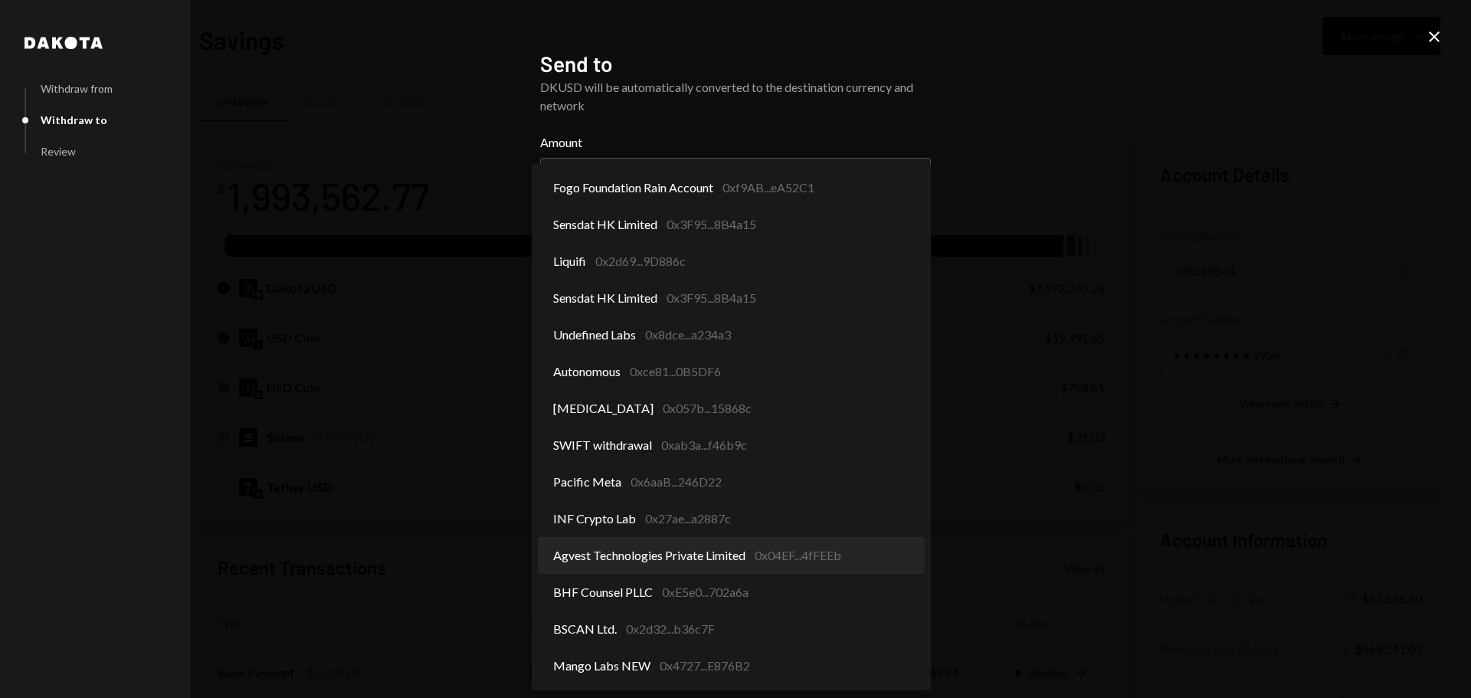
select select "**********"
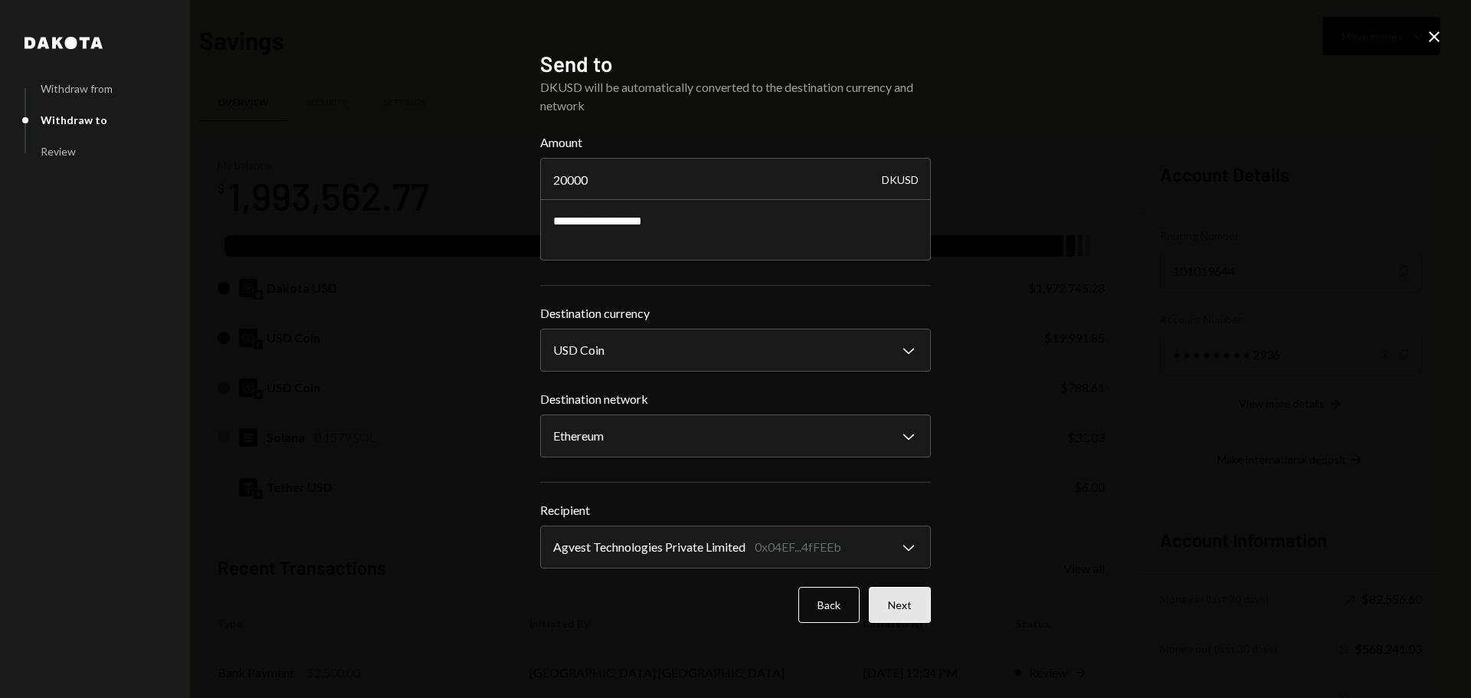
click at [907, 608] on button "Next" at bounding box center [900, 605] width 62 height 36
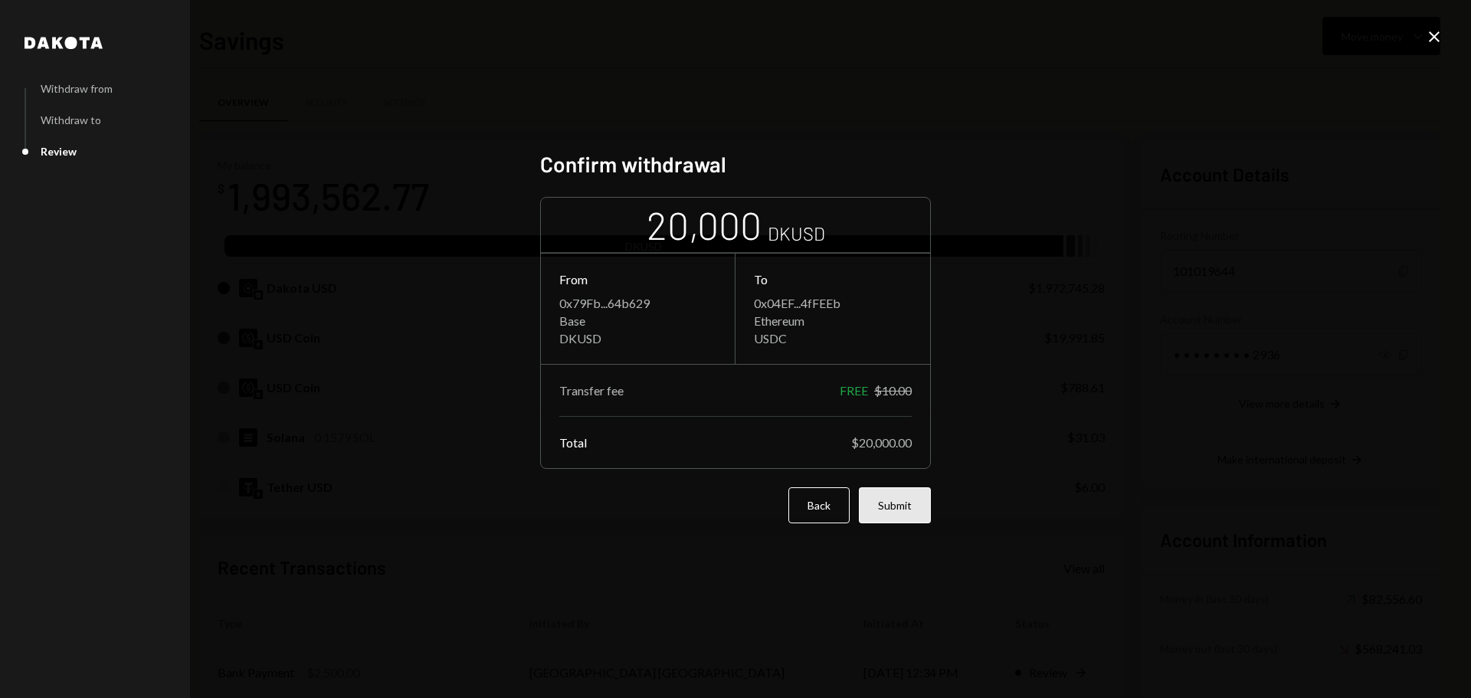
click at [890, 513] on button "Submit" at bounding box center [895, 505] width 72 height 36
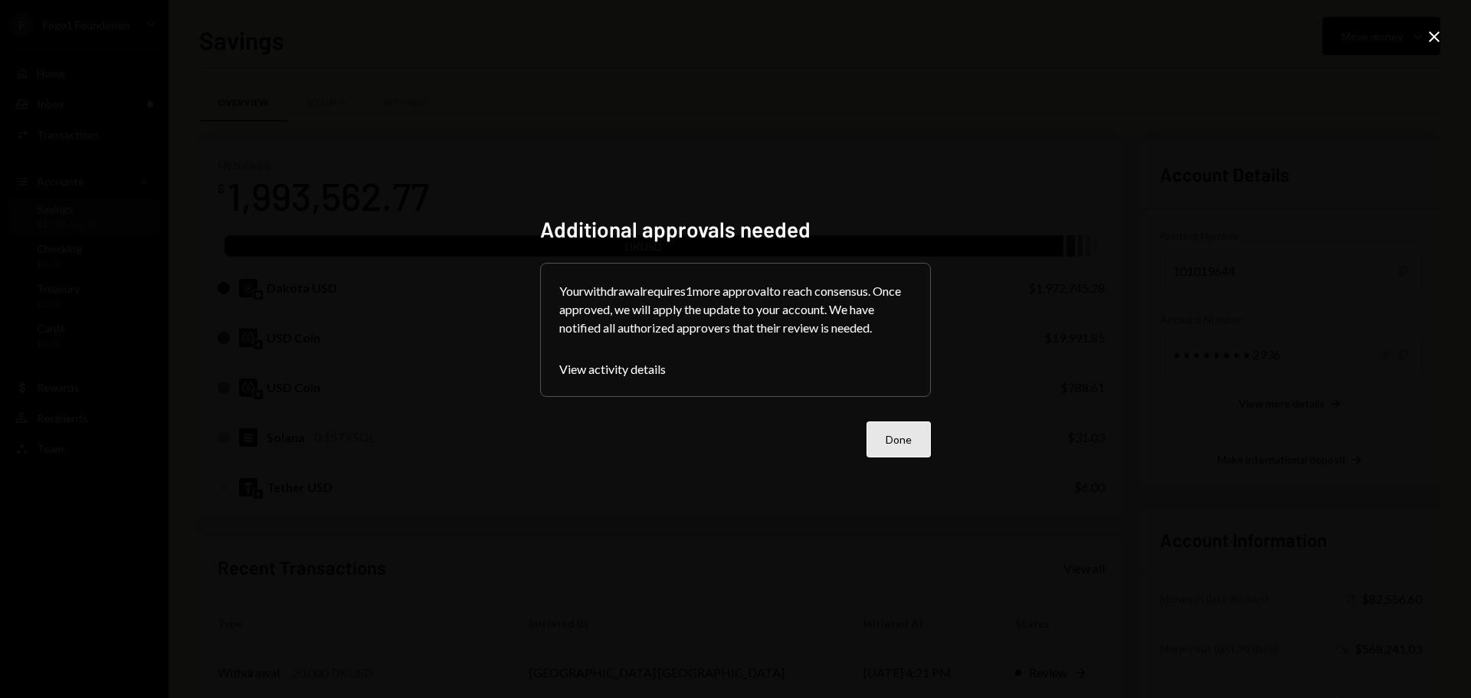
click at [900, 447] on button "Done" at bounding box center [899, 439] width 64 height 36
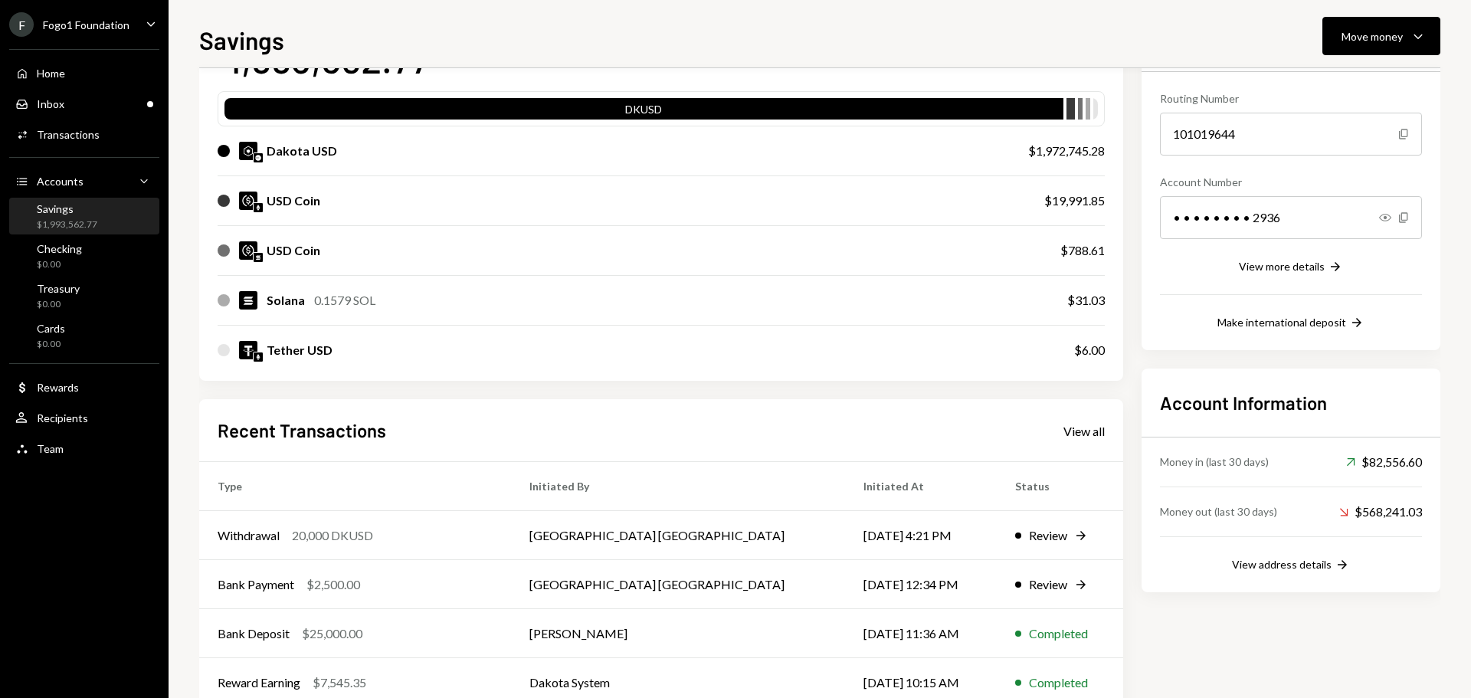
scroll to position [138, 0]
